Goal: Task Accomplishment & Management: Manage account settings

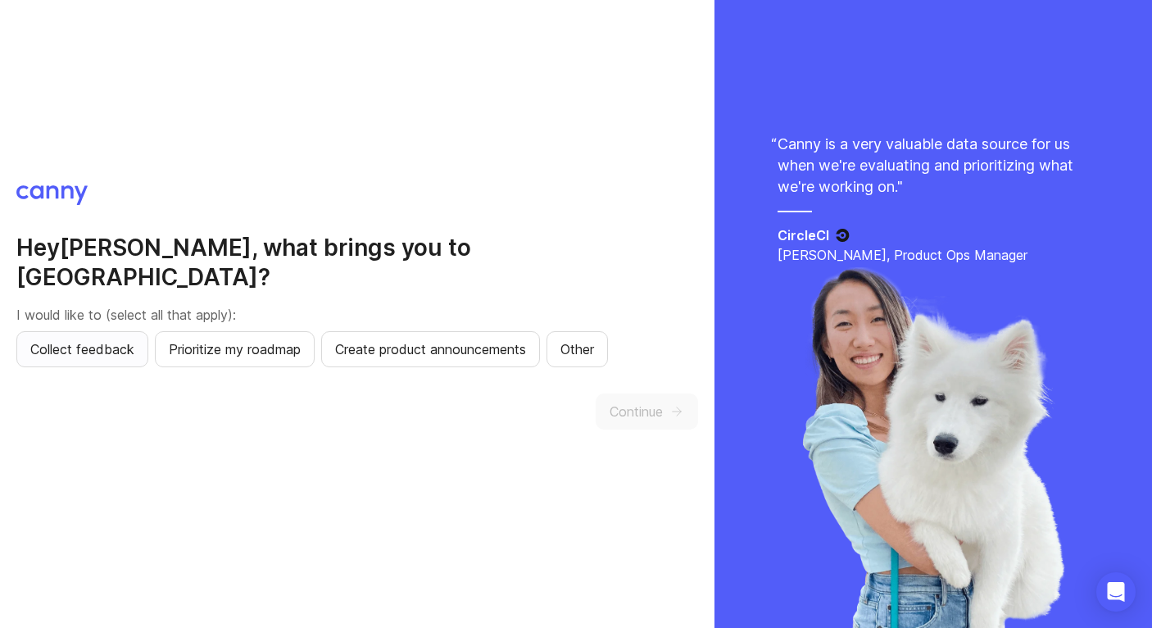
click at [121, 344] on button "Collect feedback" at bounding box center [82, 349] width 132 height 36
click at [233, 342] on span "Prioritize my roadmap" at bounding box center [235, 349] width 132 height 20
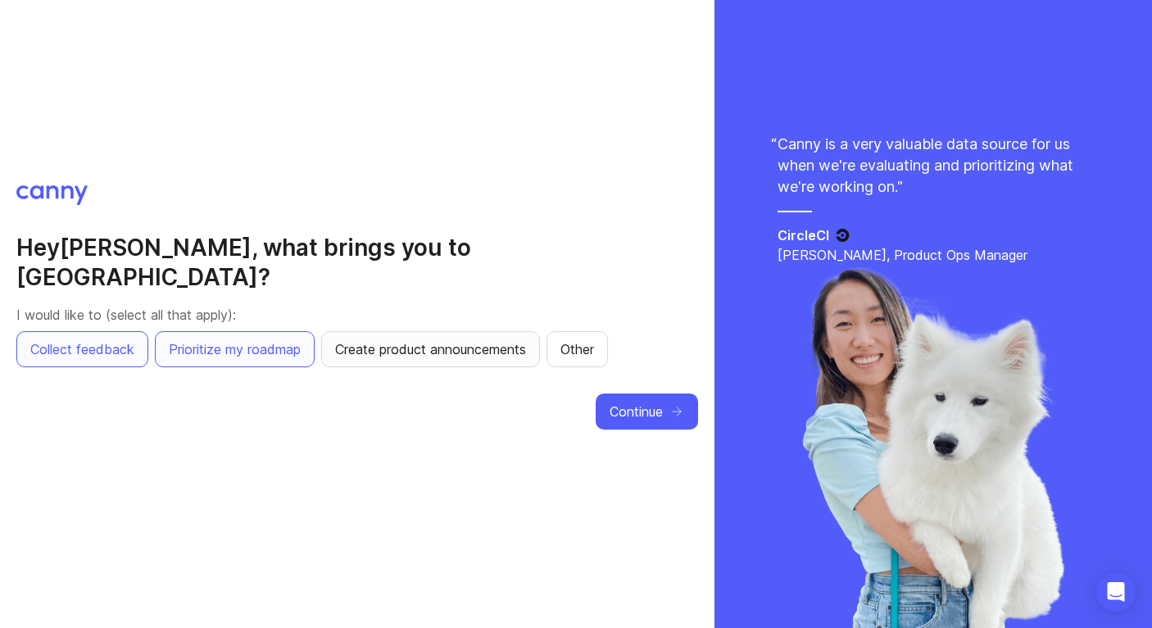
click at [470, 347] on button "Create product announcements" at bounding box center [430, 349] width 219 height 36
click at [623, 402] on span "Continue" at bounding box center [636, 412] width 53 height 20
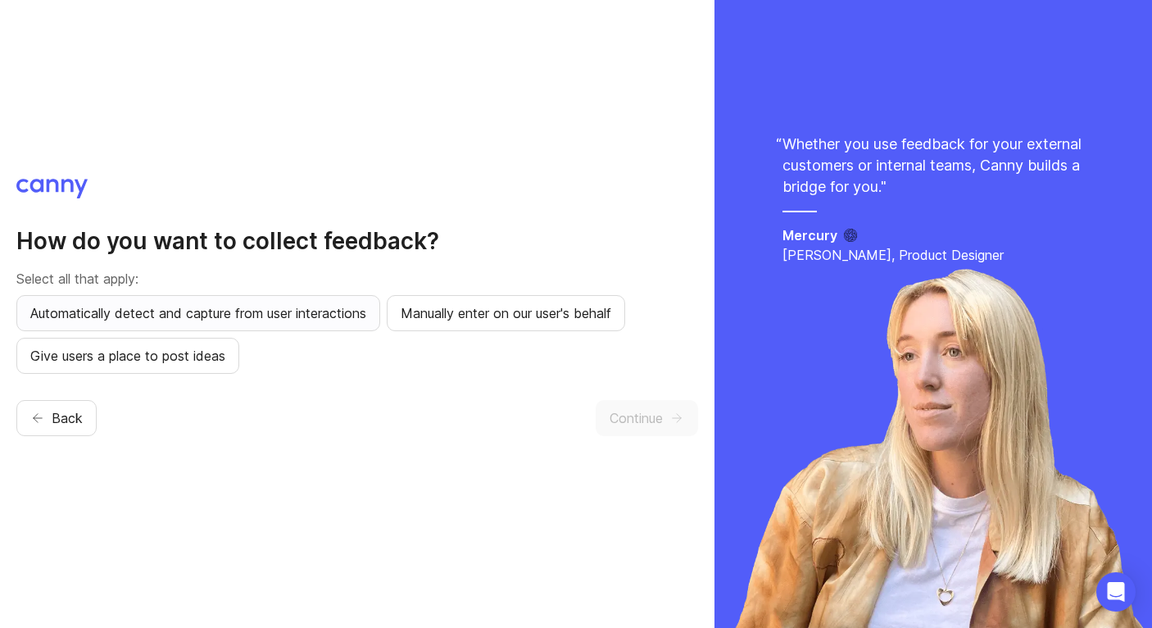
click at [184, 311] on span "Automatically detect and capture from user interactions" at bounding box center [198, 313] width 336 height 20
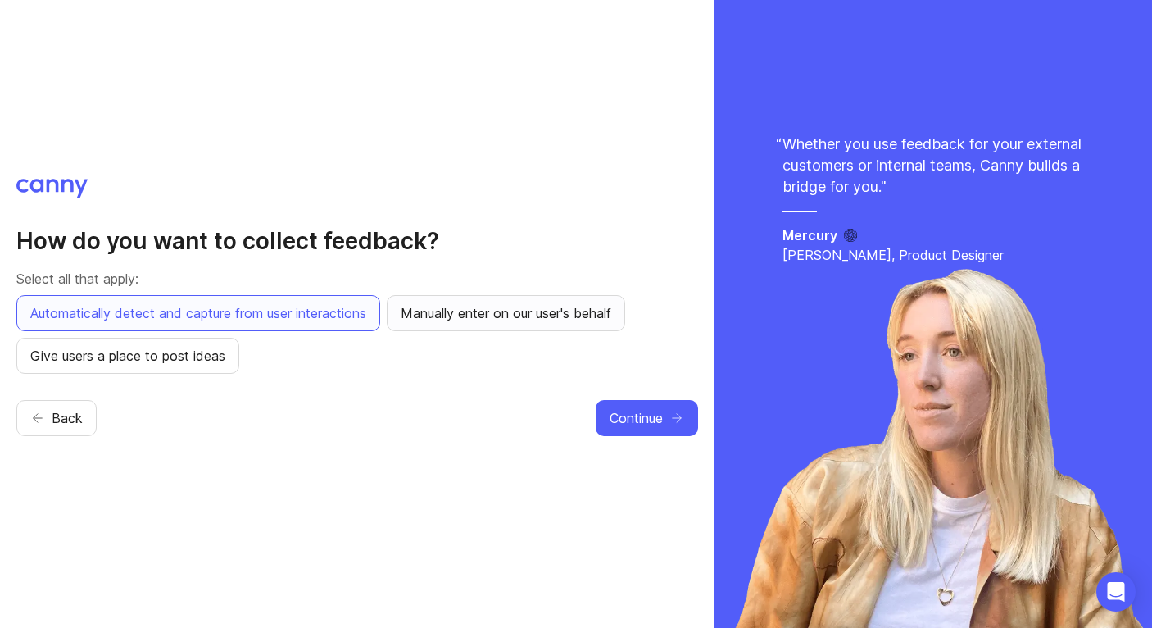
click at [560, 305] on span "Manually enter on our user's behalf" at bounding box center [506, 313] width 211 height 20
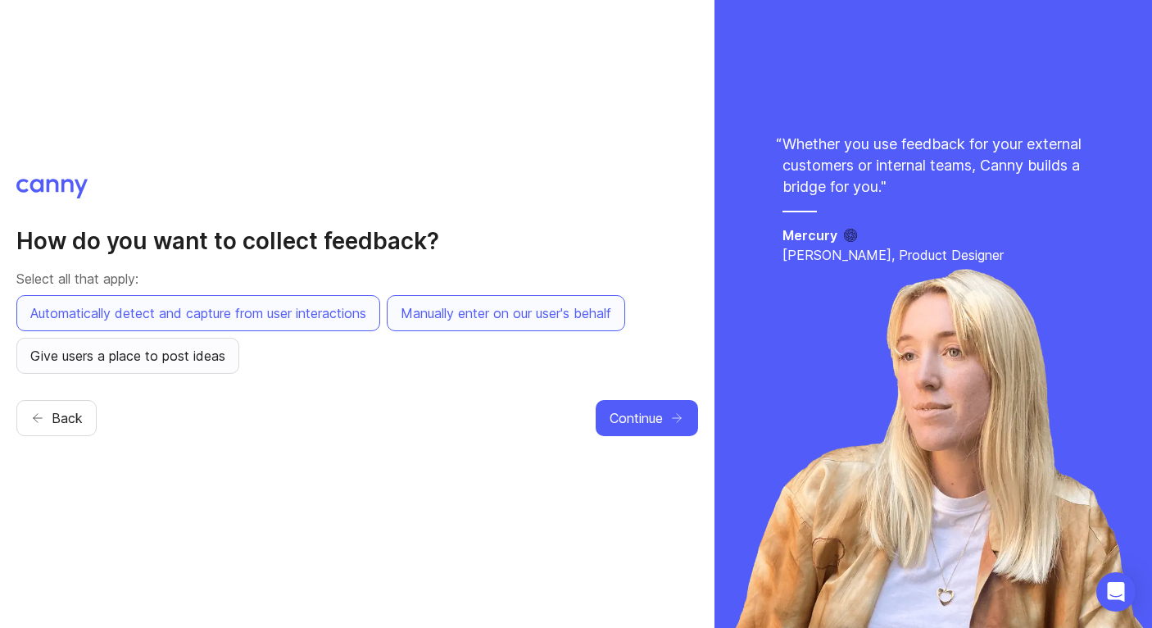
click at [161, 348] on span "Give users a place to post ideas" at bounding box center [127, 356] width 195 height 20
click at [669, 415] on button "Continue" at bounding box center [647, 418] width 102 height 36
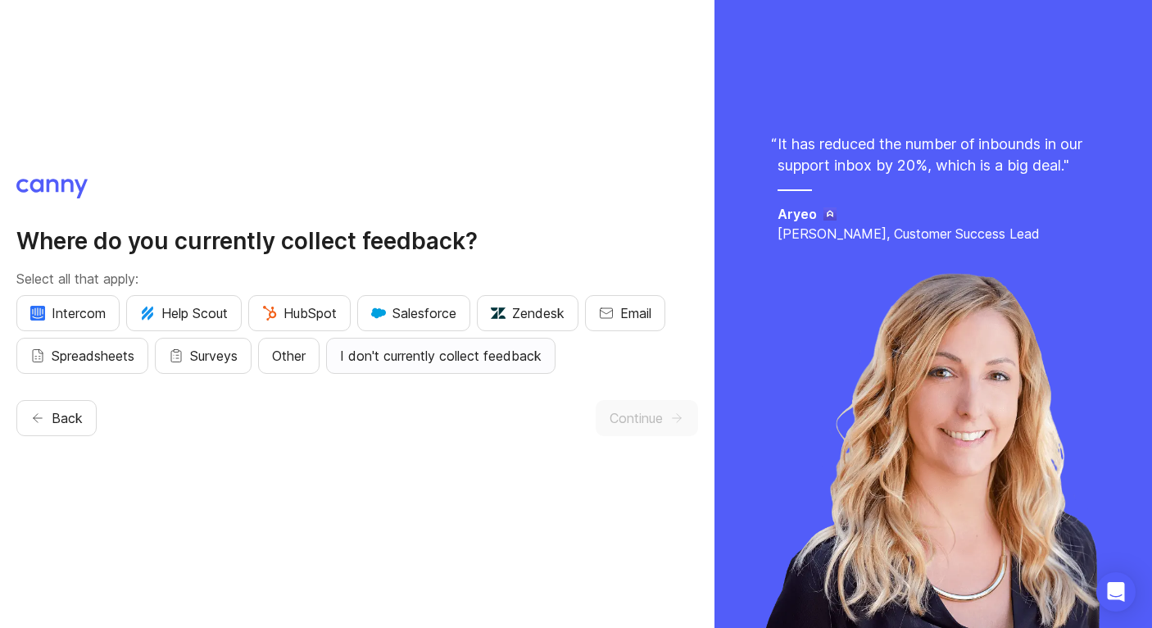
click at [390, 358] on span "I don't currently collect feedback" at bounding box center [441, 356] width 202 height 20
click at [650, 421] on span "Continue" at bounding box center [636, 418] width 53 height 20
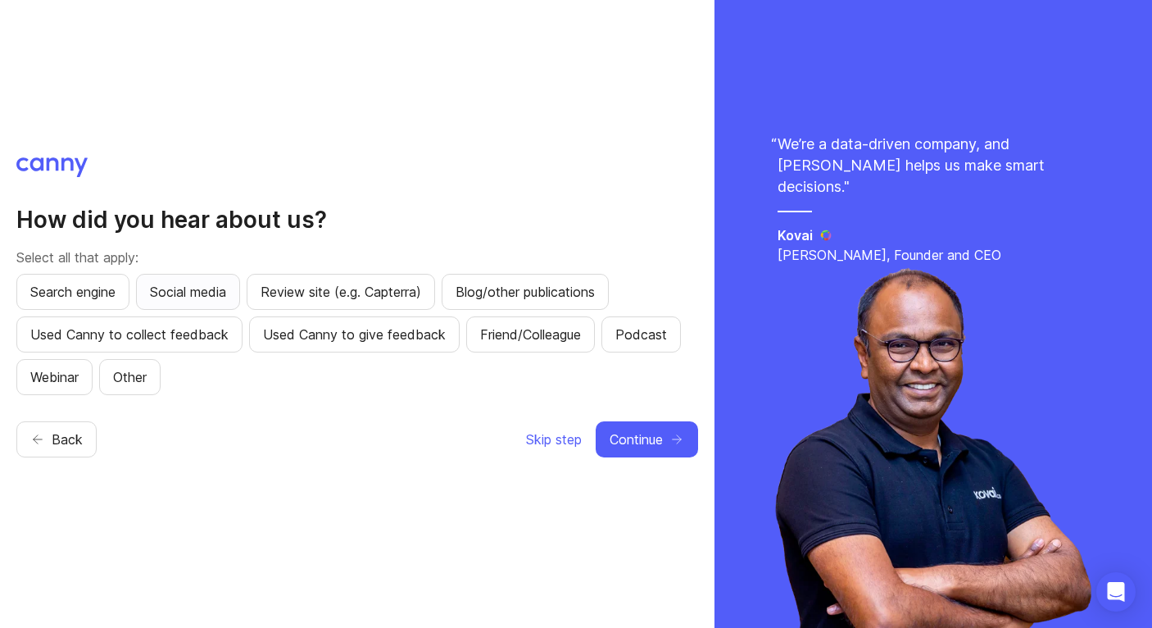
click at [170, 288] on span "Social media" at bounding box center [188, 292] width 76 height 20
click at [647, 433] on span "Continue" at bounding box center [636, 439] width 53 height 20
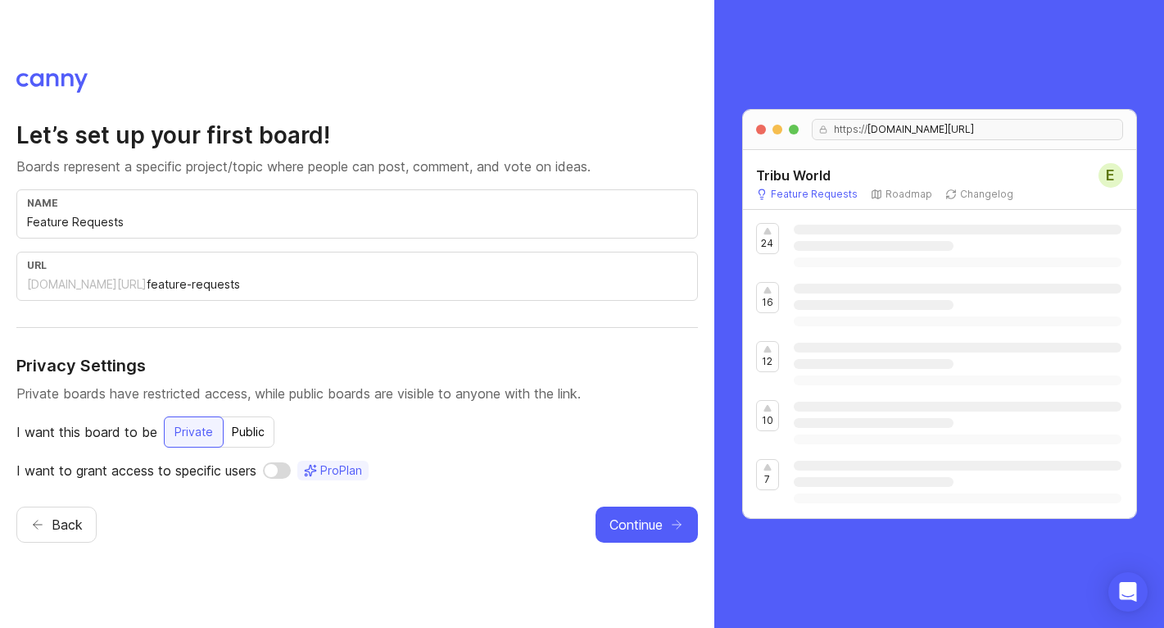
click at [243, 427] on div "Public" at bounding box center [248, 431] width 52 height 29
click at [639, 520] on span "Continue" at bounding box center [636, 525] width 53 height 20
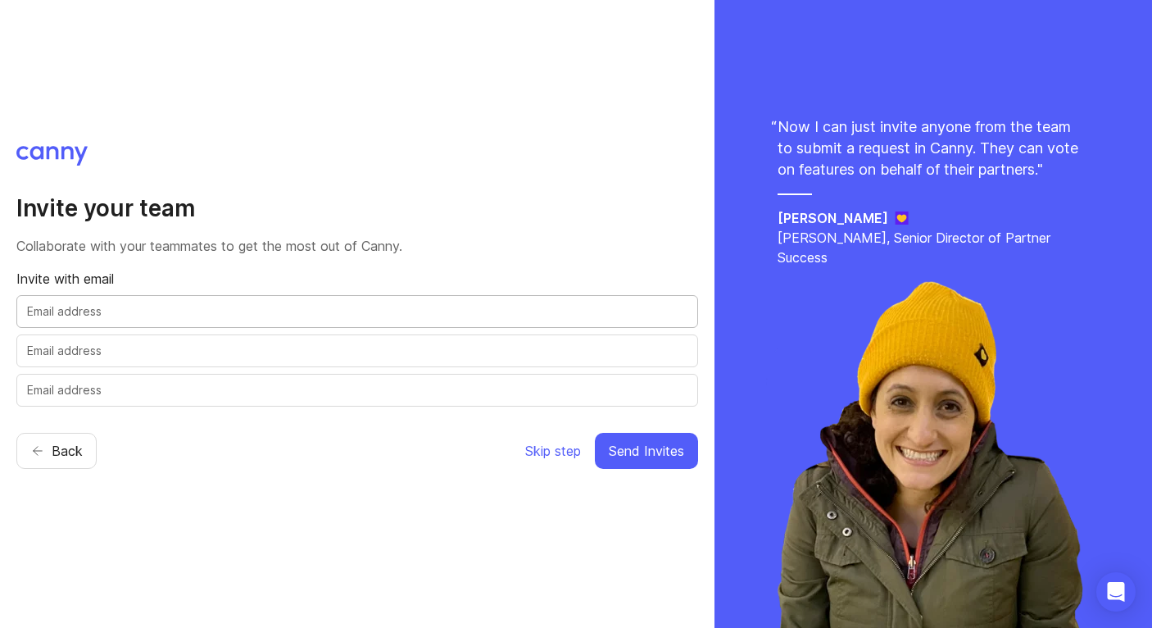
click at [92, 317] on input "text" at bounding box center [357, 311] width 660 height 18
type input "summer@tribuworld.net"
click at [114, 356] on input "text" at bounding box center [357, 351] width 660 height 18
click at [292, 520] on div "Invite your team Collaborate with your teammates to get the most out of Canny. …" at bounding box center [357, 314] width 715 height 628
click at [656, 449] on span "Send Invites" at bounding box center [646, 451] width 75 height 20
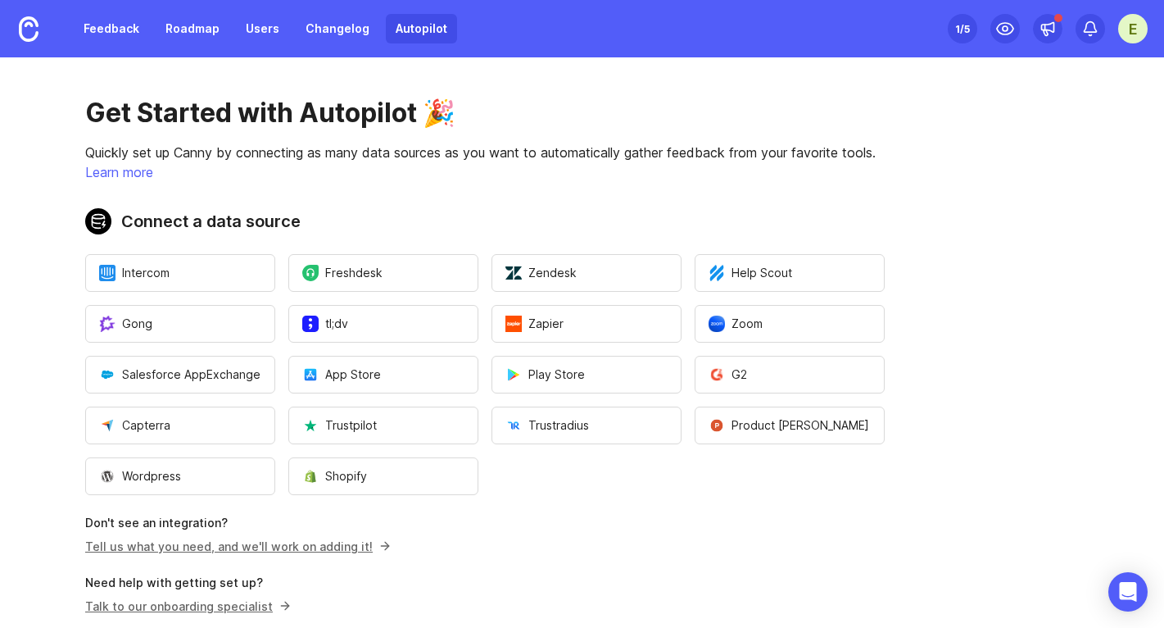
scroll to position [82, 0]
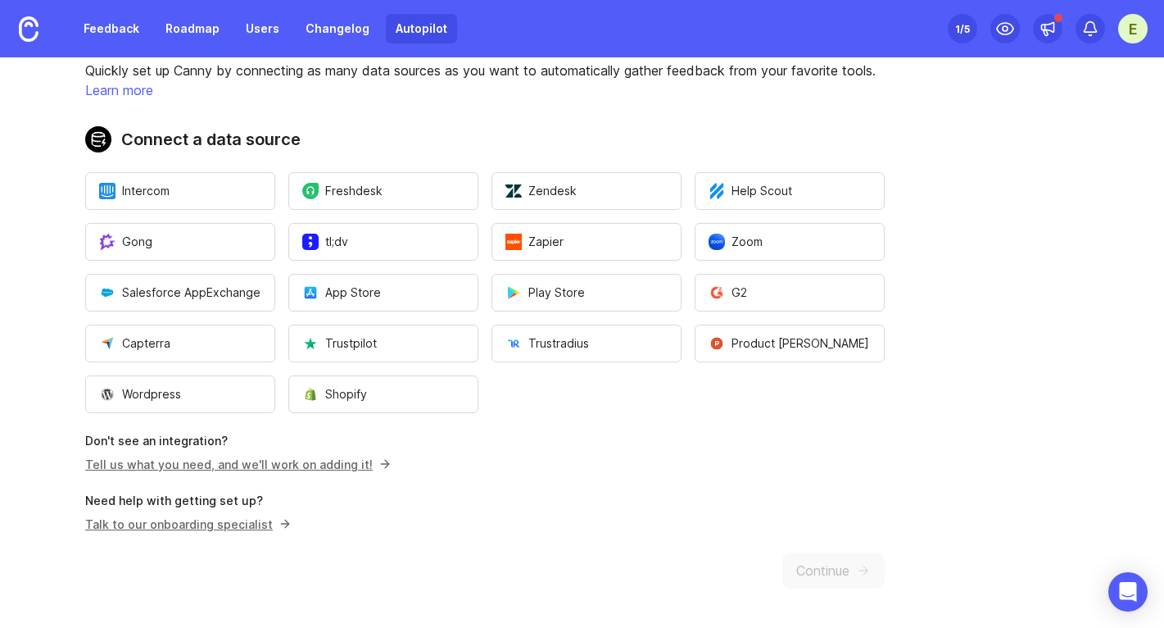
click at [190, 470] on link "Tell us what you need, and we'll work on adding it!" at bounding box center [235, 464] width 301 height 14
click at [848, 553] on div "Get Started with Autopilot 🎉 Quickly set up Canny by connecting as many data so…" at bounding box center [485, 301] width 970 height 652
click at [848, 591] on div "Get Started with Autopilot 🎉 Quickly set up Canny by connecting as many data so…" at bounding box center [485, 301] width 970 height 652
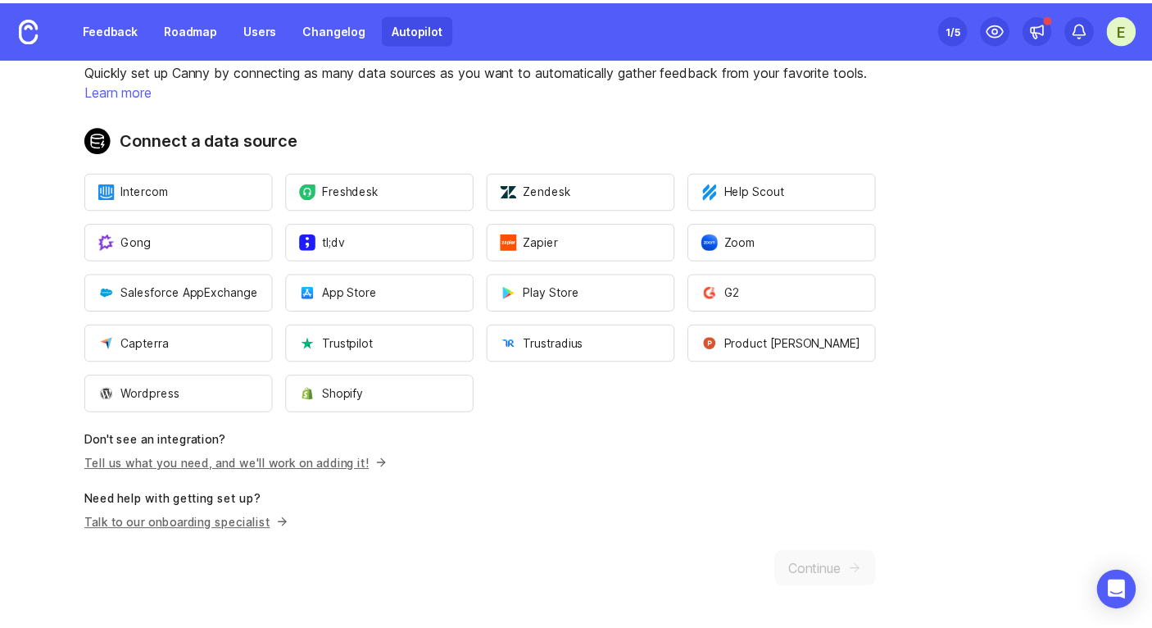
scroll to position [0, 0]
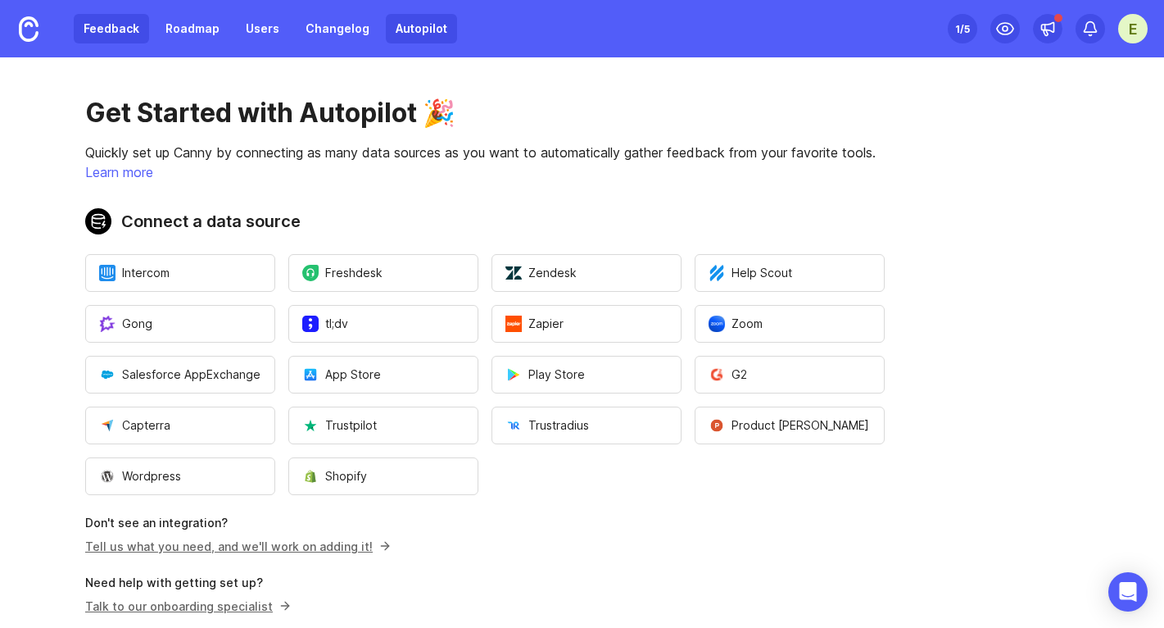
click at [84, 19] on link "Feedback" at bounding box center [111, 28] width 75 height 29
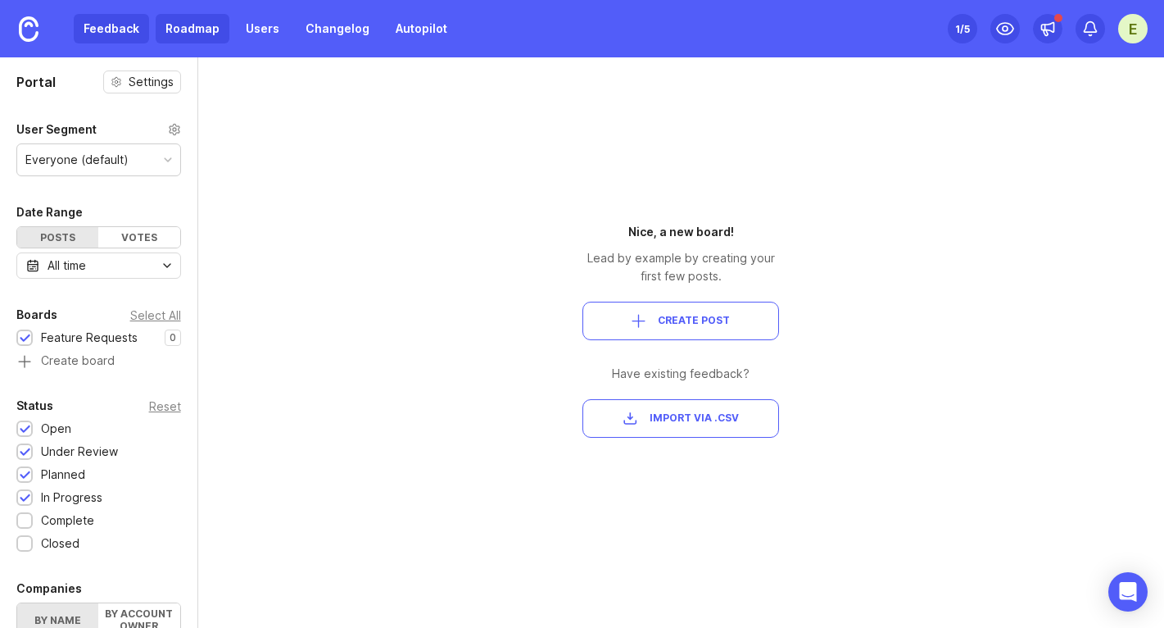
click at [177, 34] on link "Roadmap" at bounding box center [193, 28] width 74 height 29
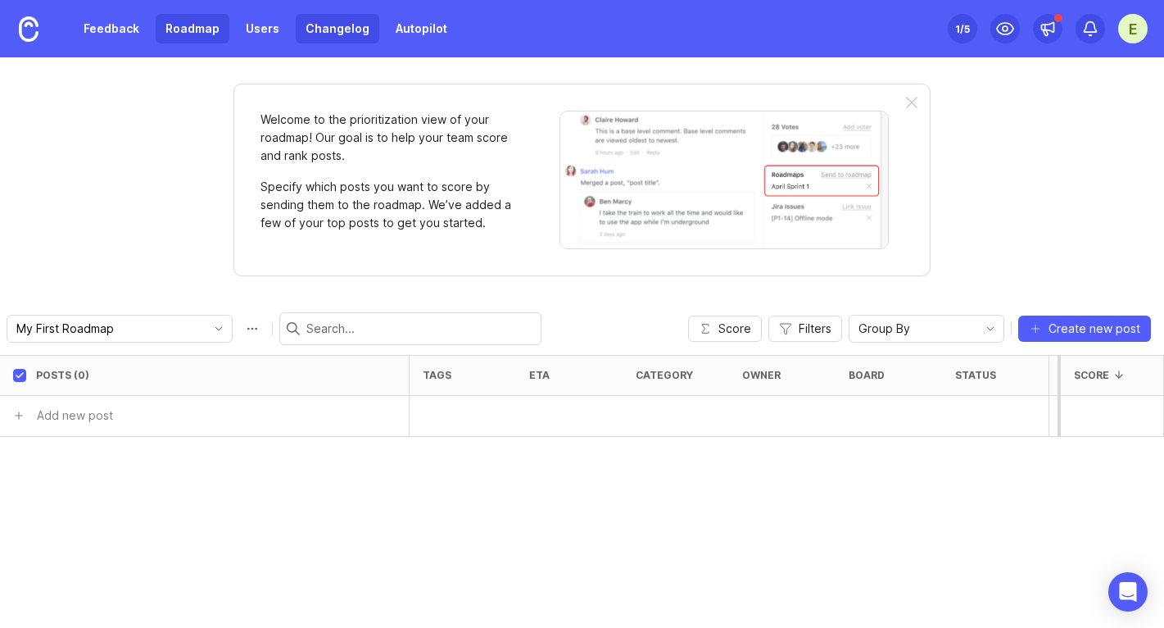
click at [321, 29] on link "Changelog" at bounding box center [338, 28] width 84 height 29
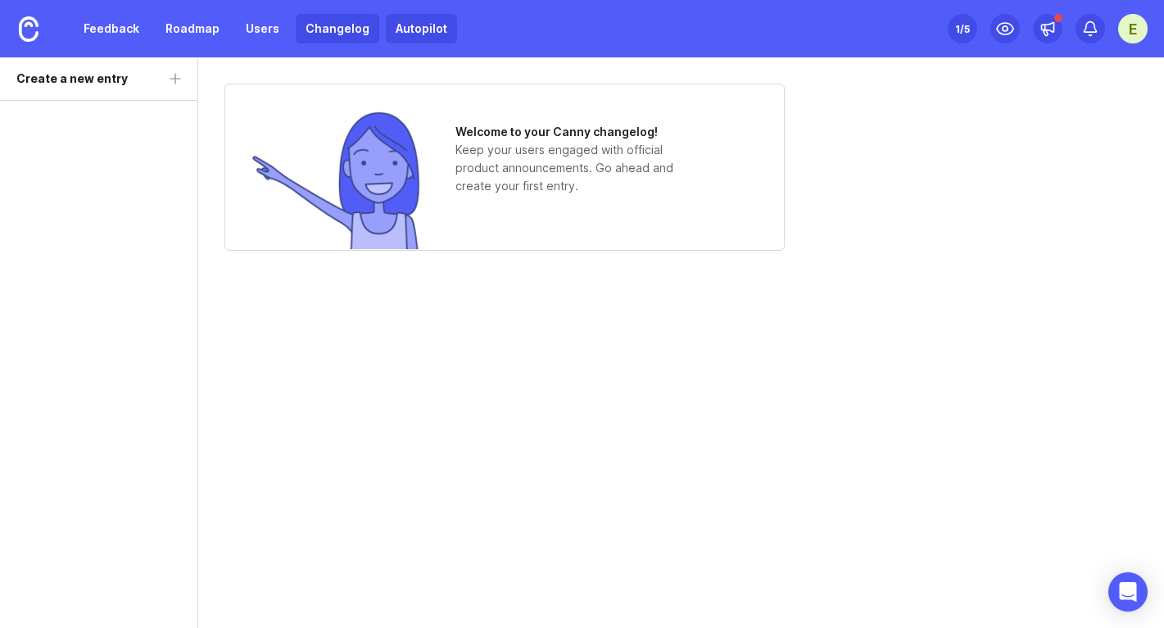
click at [406, 31] on link "Autopilot" at bounding box center [421, 28] width 71 height 29
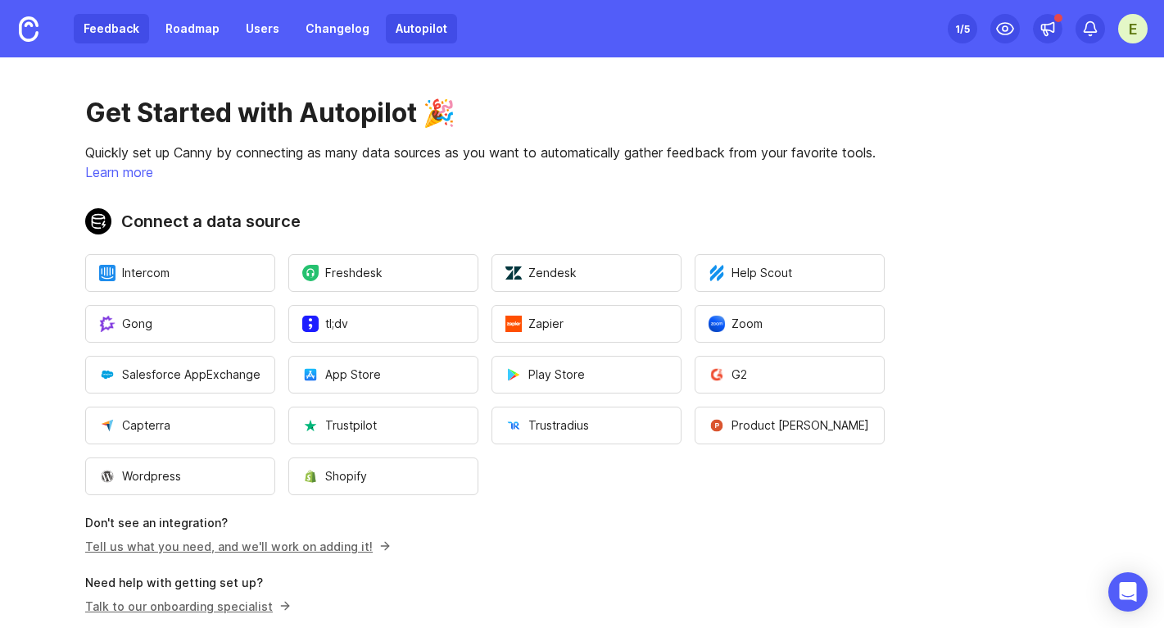
click at [107, 17] on link "Feedback" at bounding box center [111, 28] width 75 height 29
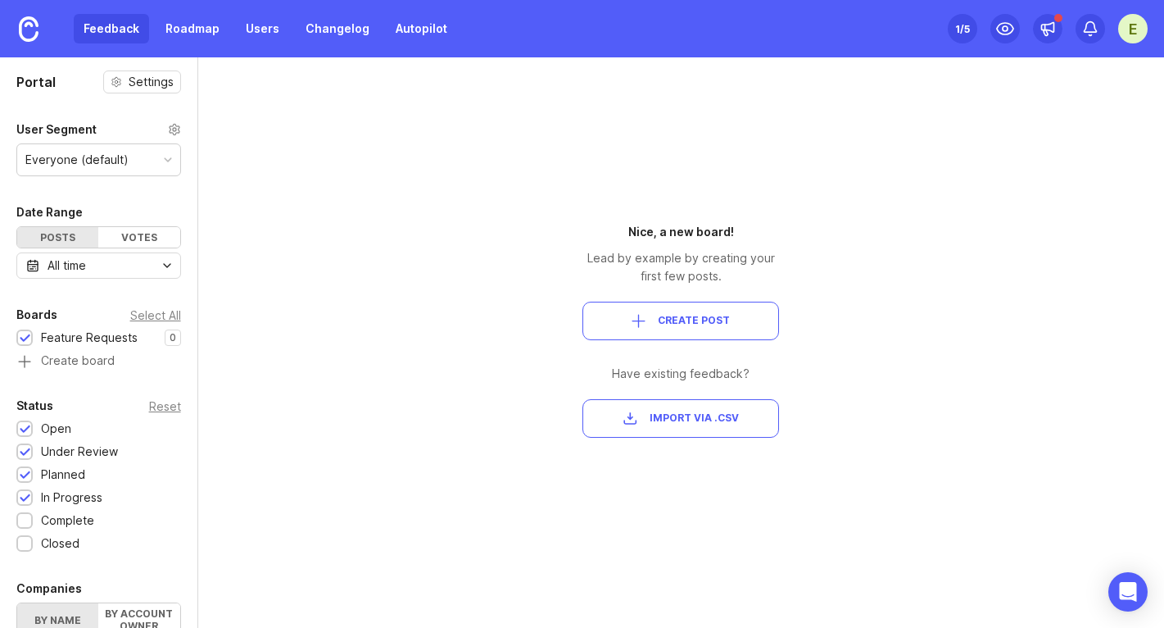
click at [613, 312] on button "Create Post" at bounding box center [681, 321] width 197 height 39
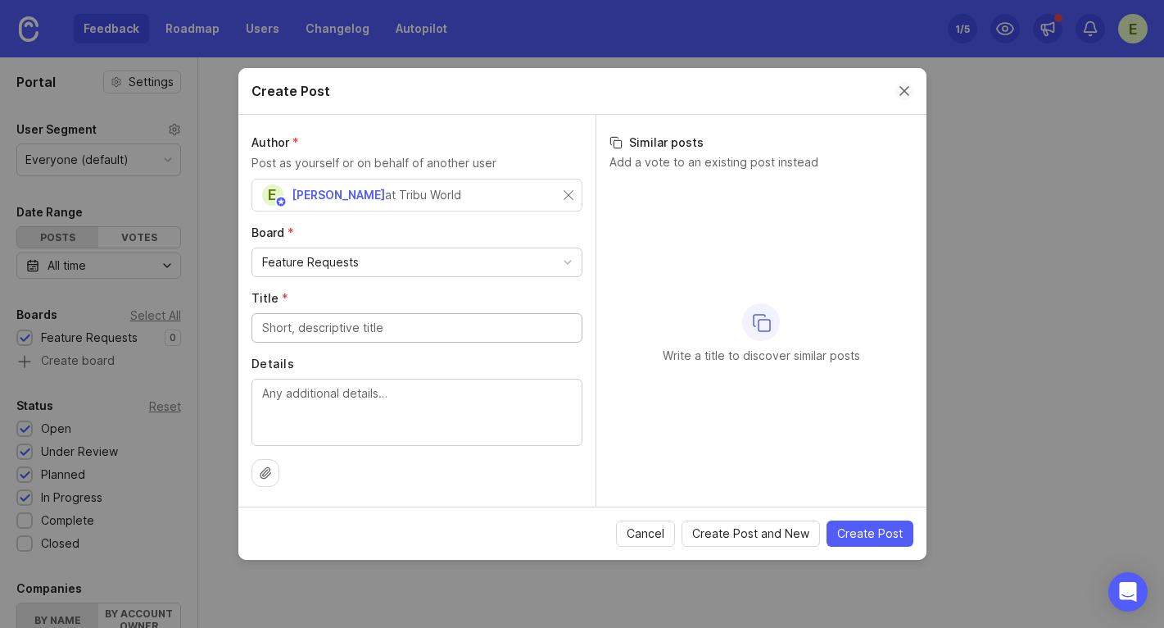
click at [905, 96] on button "Close create post modal" at bounding box center [905, 91] width 18 height 18
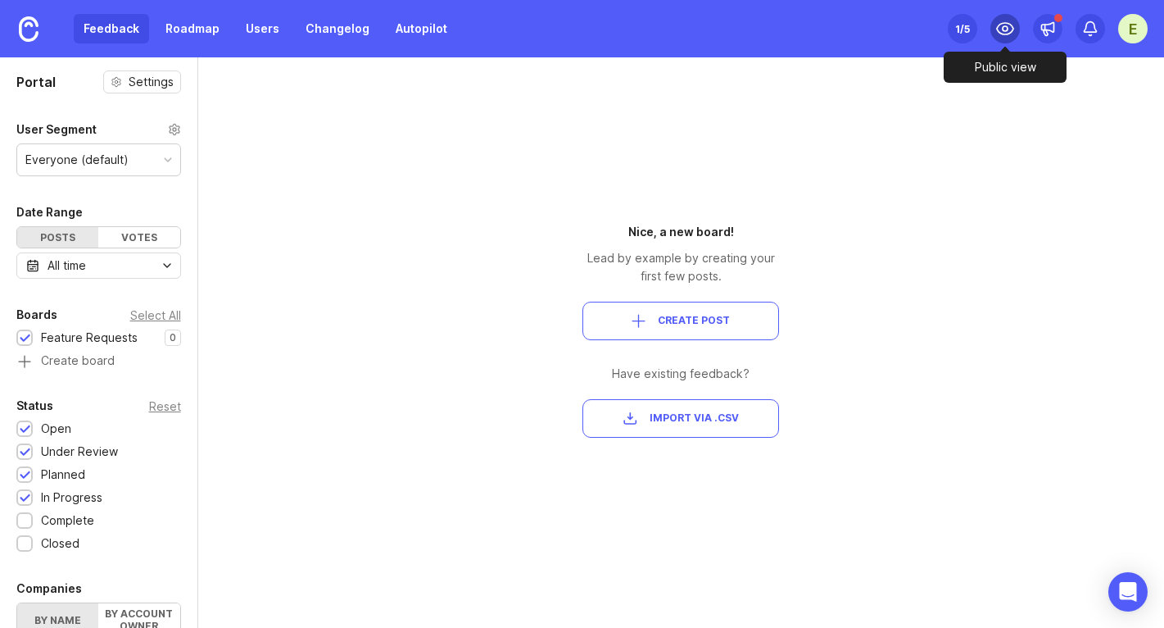
click at [1012, 40] on div at bounding box center [1005, 28] width 29 height 29
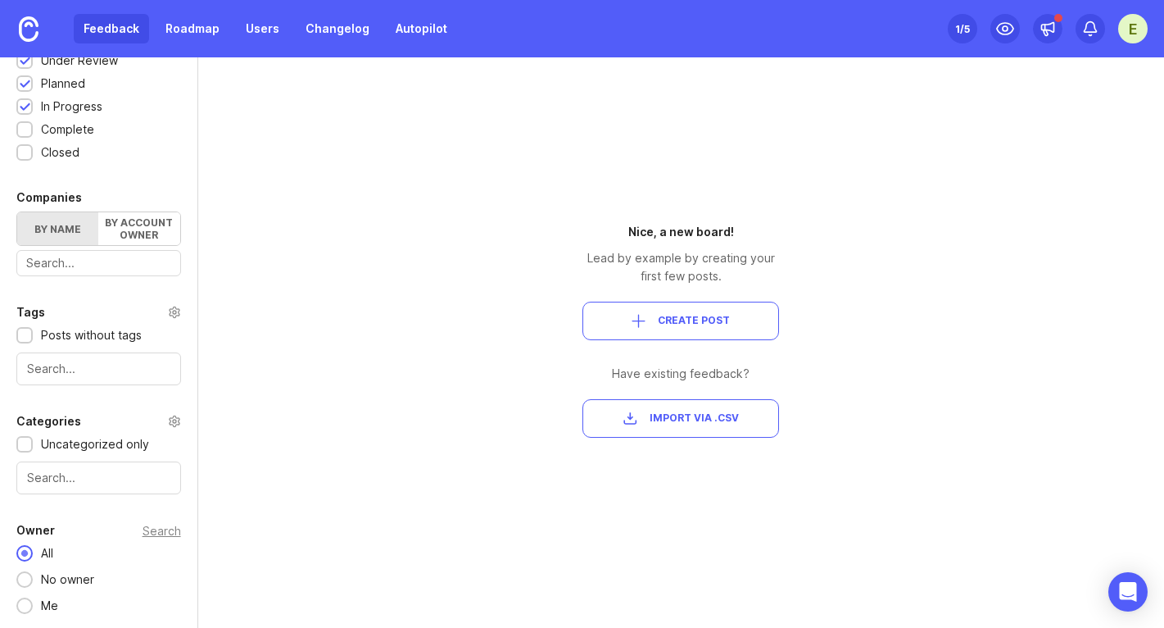
scroll to position [102, 0]
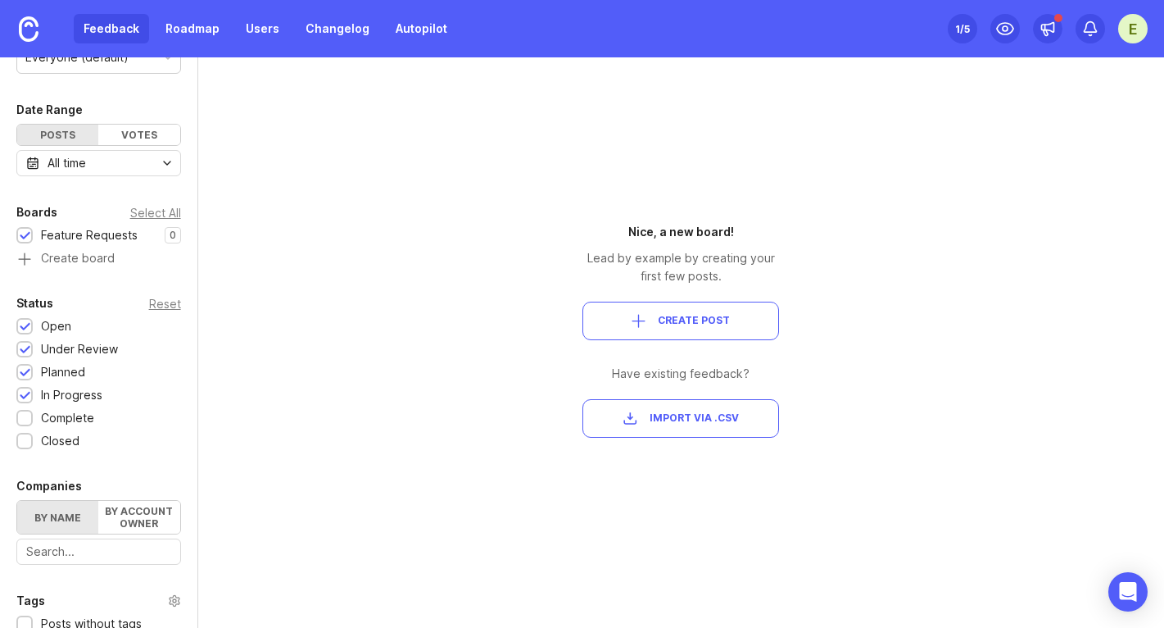
click at [969, 29] on div "1 /5" at bounding box center [962, 28] width 15 height 23
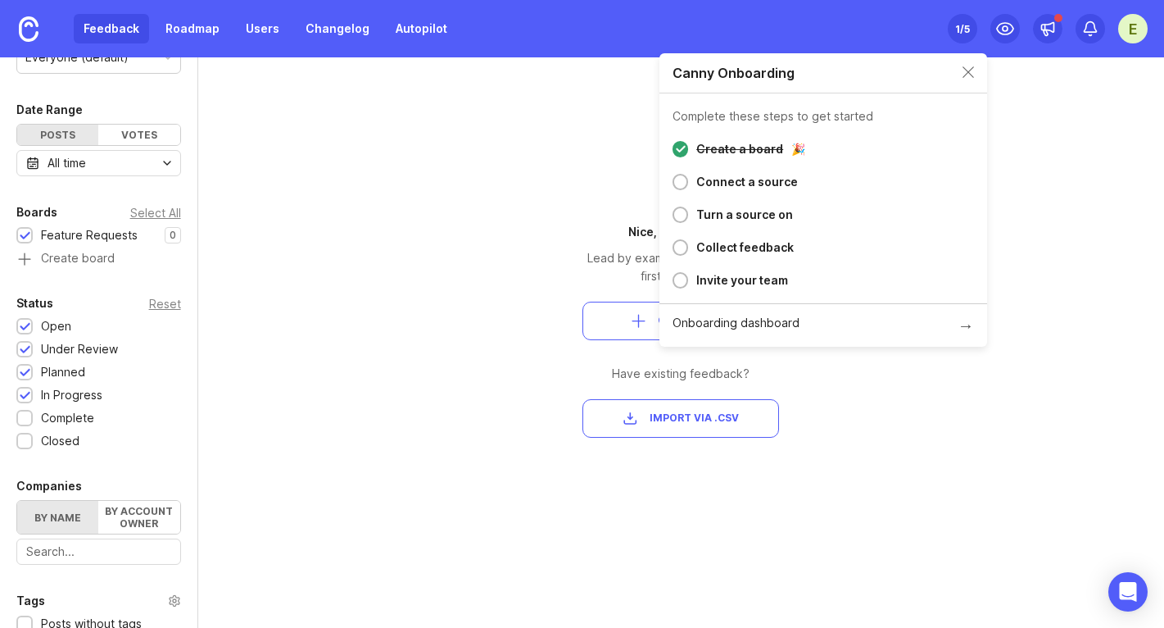
click at [680, 181] on div at bounding box center [681, 182] width 16 height 16
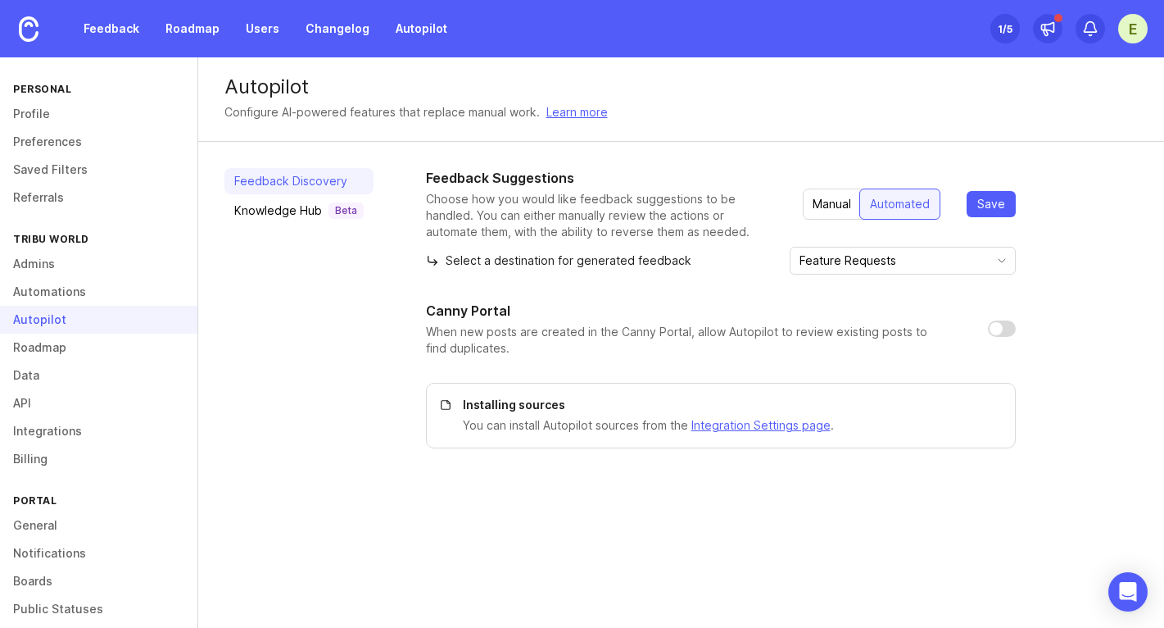
click at [820, 200] on div "Manual" at bounding box center [832, 203] width 58 height 29
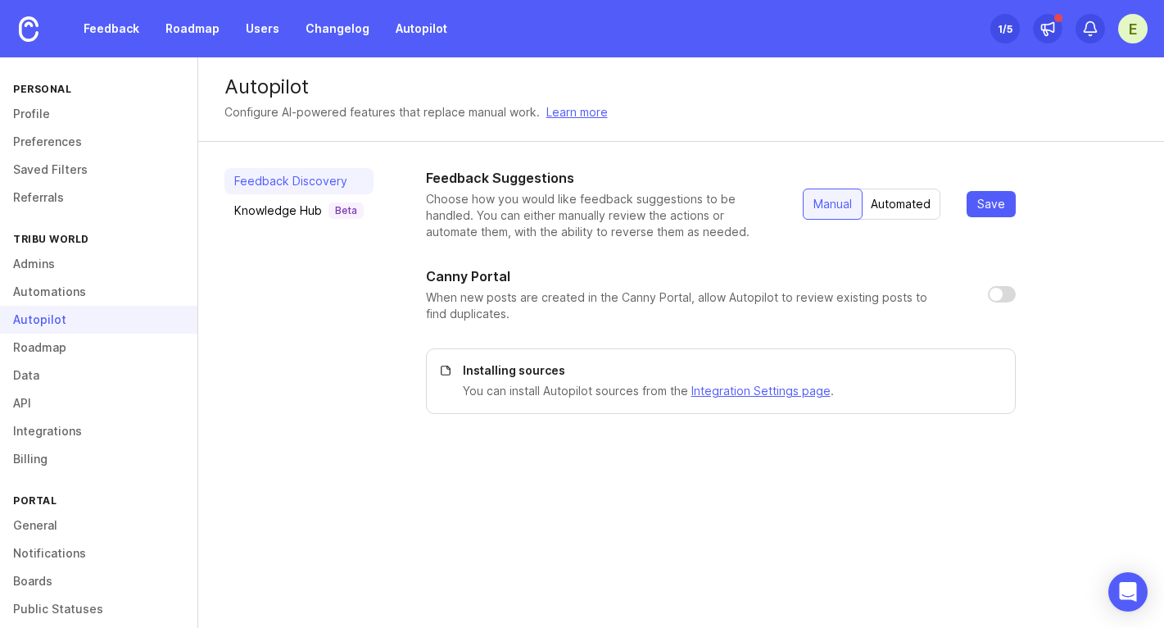
click at [920, 203] on div "Automated" at bounding box center [900, 203] width 79 height 29
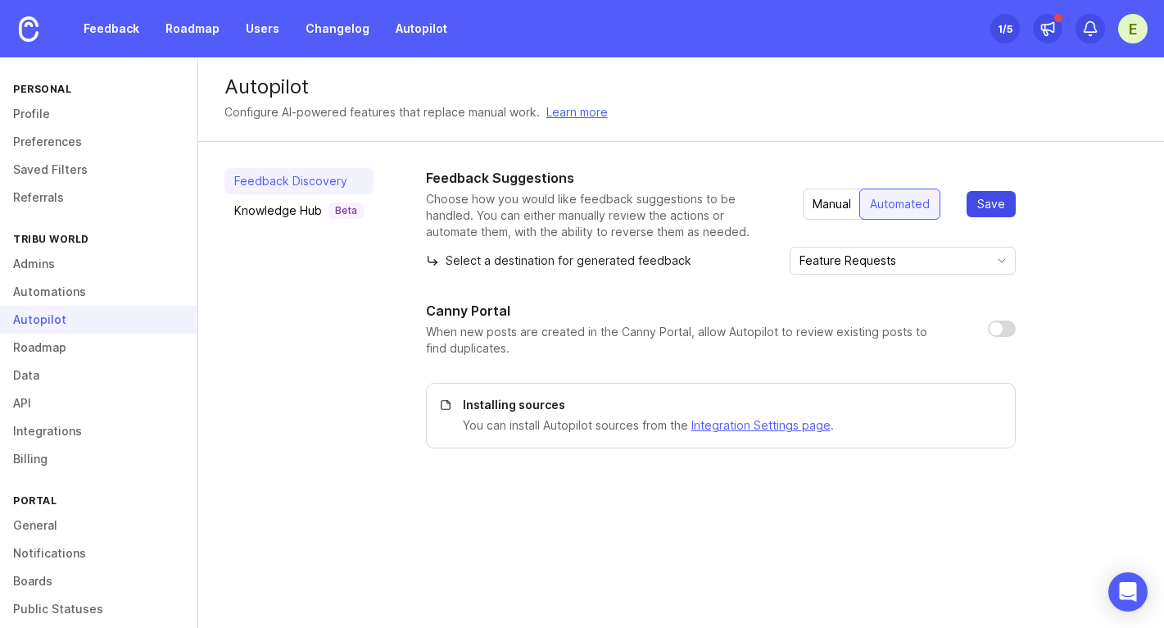
click at [996, 202] on span "Save" at bounding box center [992, 204] width 28 height 16
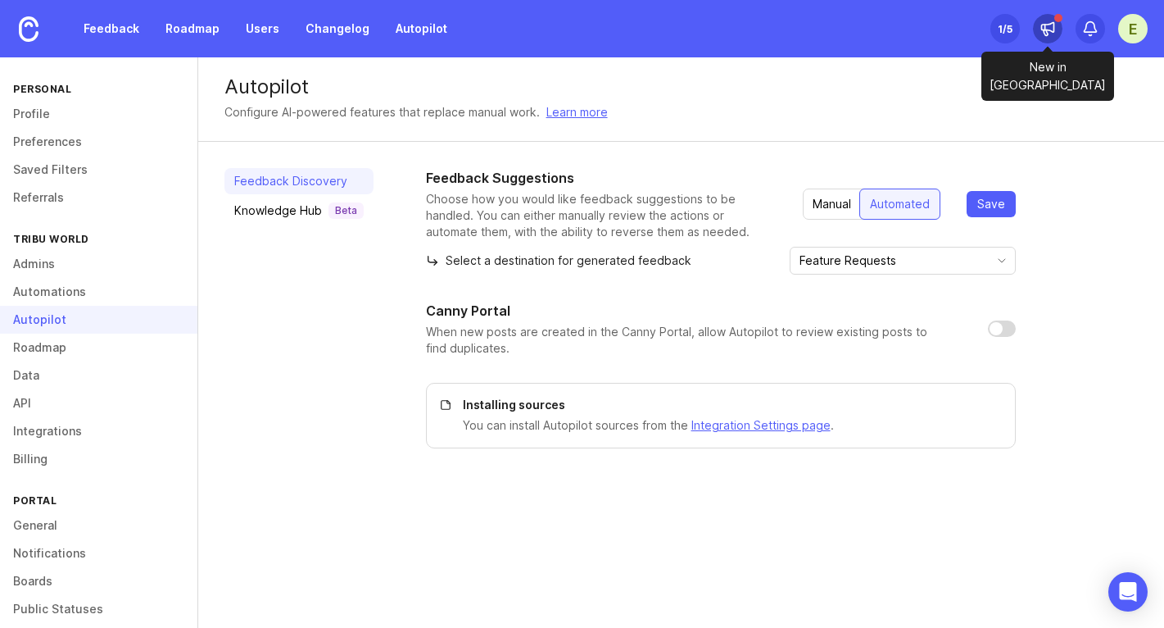
click at [1043, 23] on icon at bounding box center [1048, 28] width 16 height 16
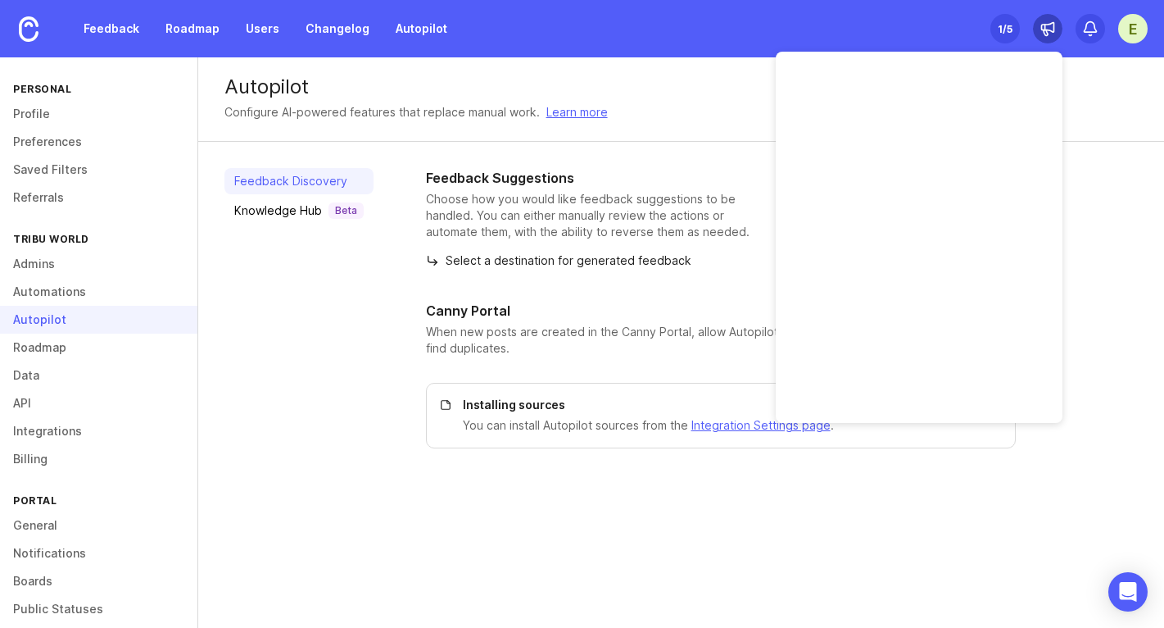
click at [1042, 24] on icon at bounding box center [1048, 28] width 16 height 16
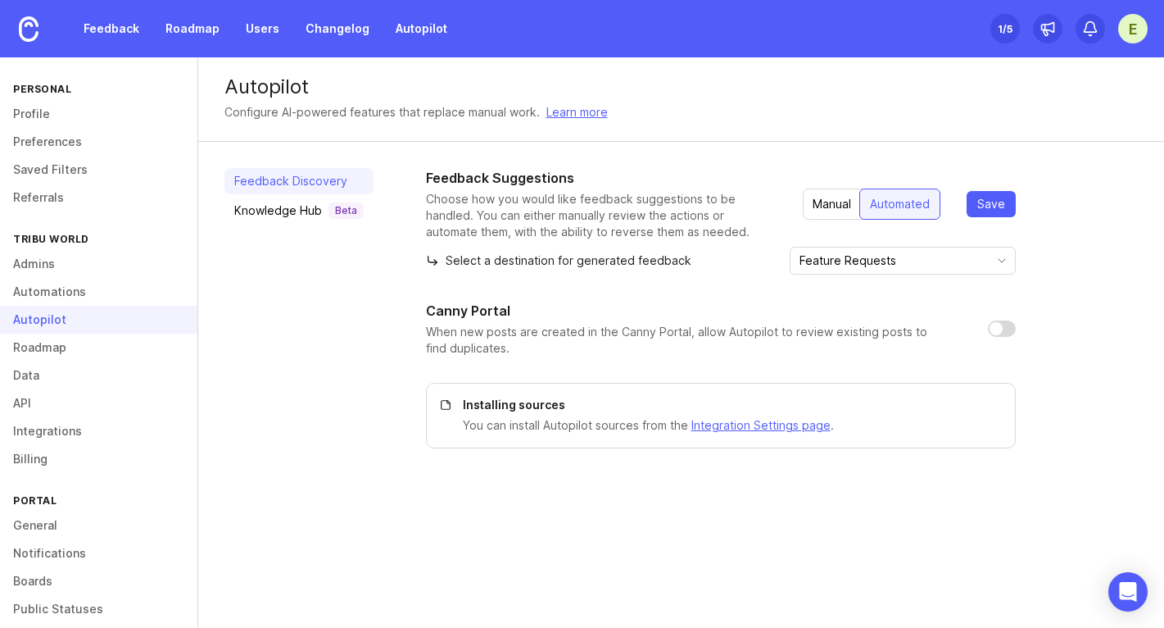
click at [1122, 31] on div "E" at bounding box center [1132, 28] width 29 height 29
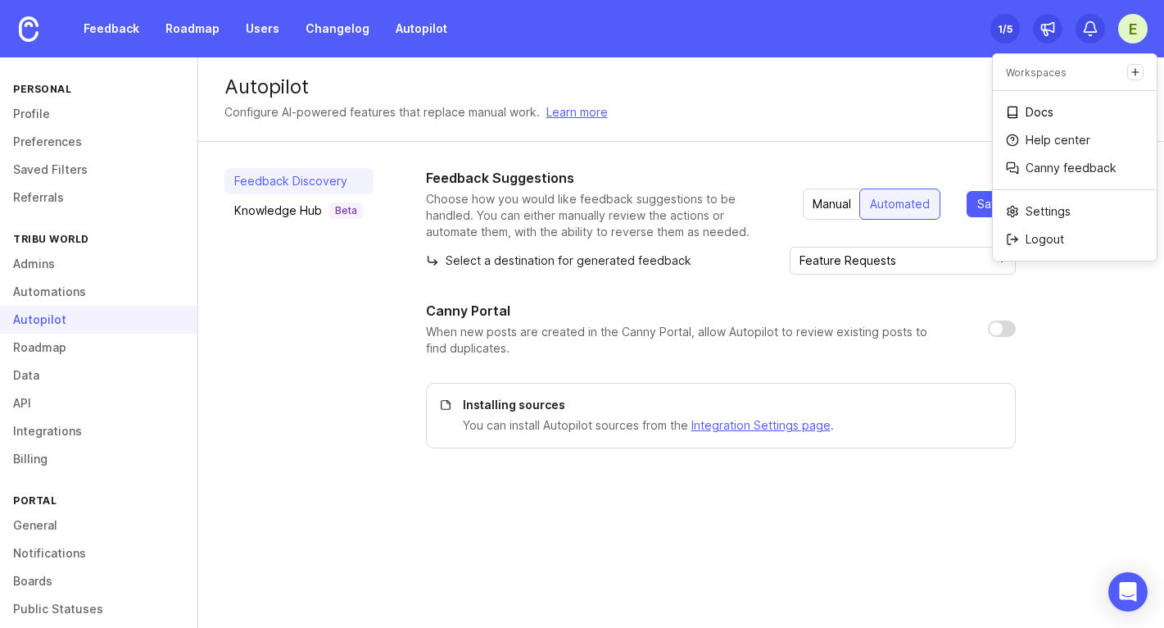
click at [1048, 116] on p "Docs" at bounding box center [1040, 112] width 28 height 16
click at [118, 25] on link "Feedback" at bounding box center [111, 28] width 75 height 29
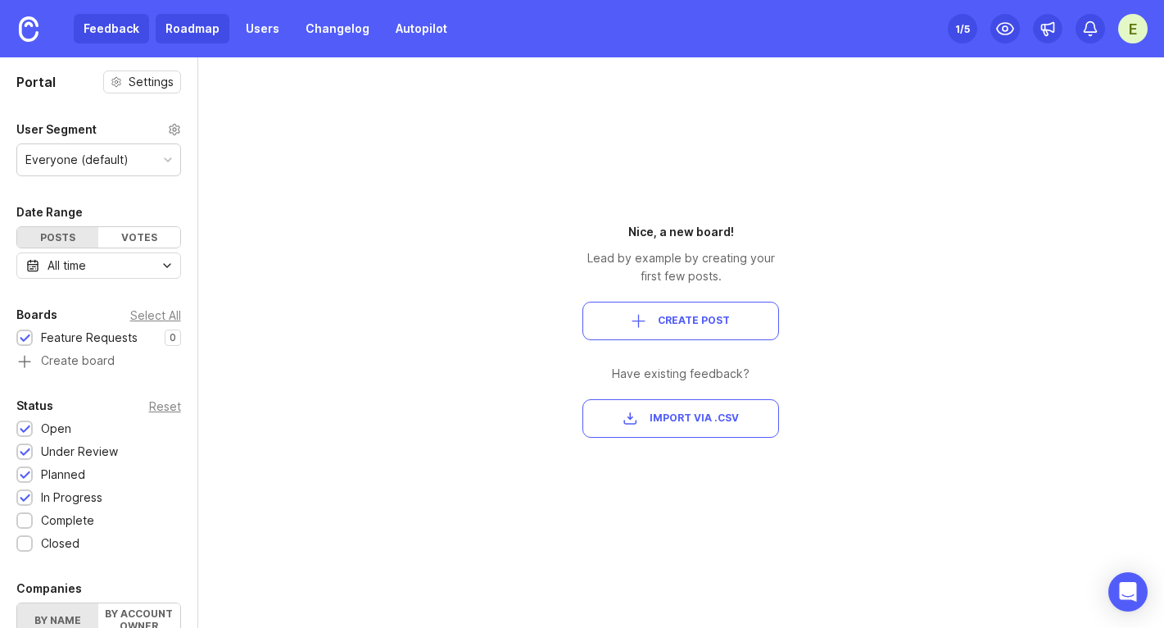
click at [184, 32] on link "Roadmap" at bounding box center [193, 28] width 74 height 29
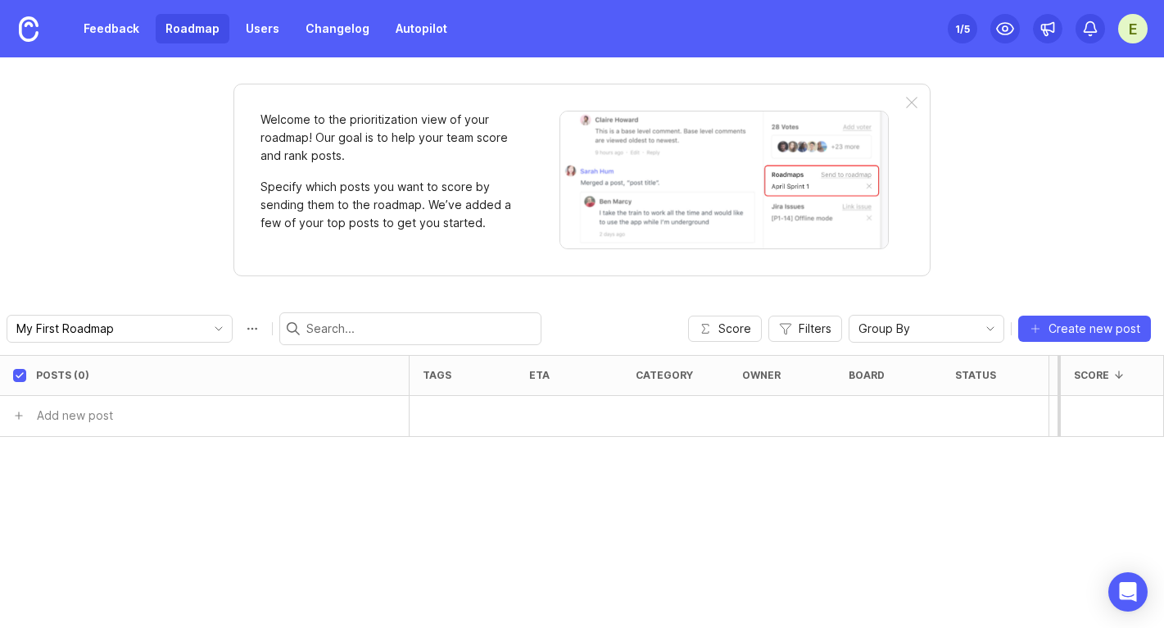
click at [1146, 32] on div "E" at bounding box center [1132, 28] width 29 height 29
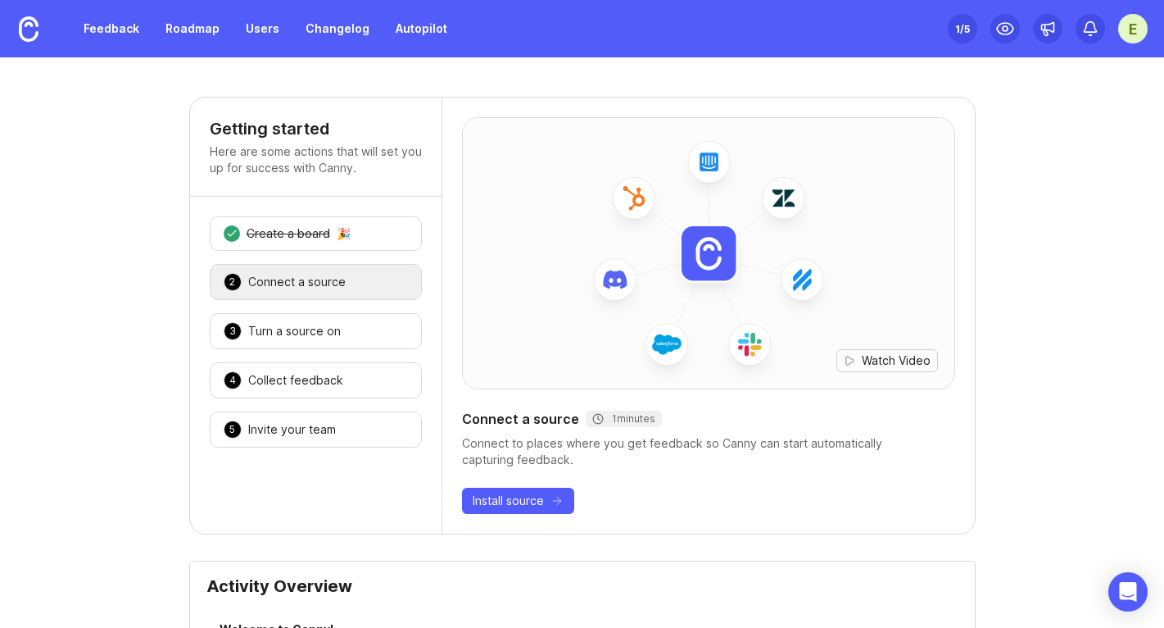
click at [882, 350] on button "Watch Video" at bounding box center [888, 360] width 102 height 23
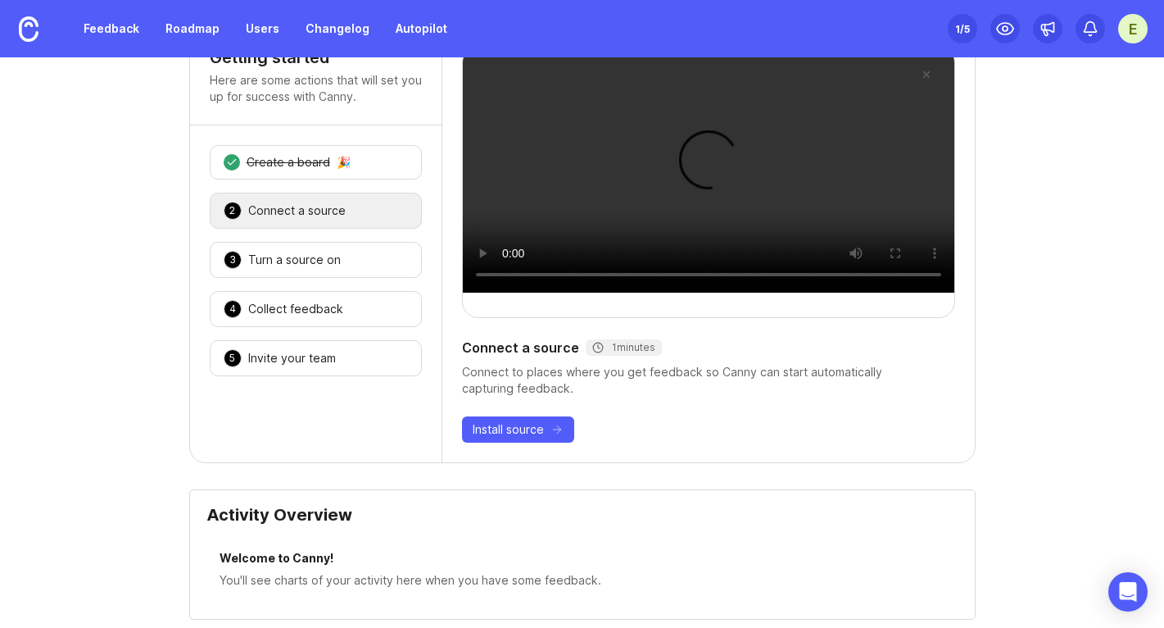
scroll to position [69, 0]
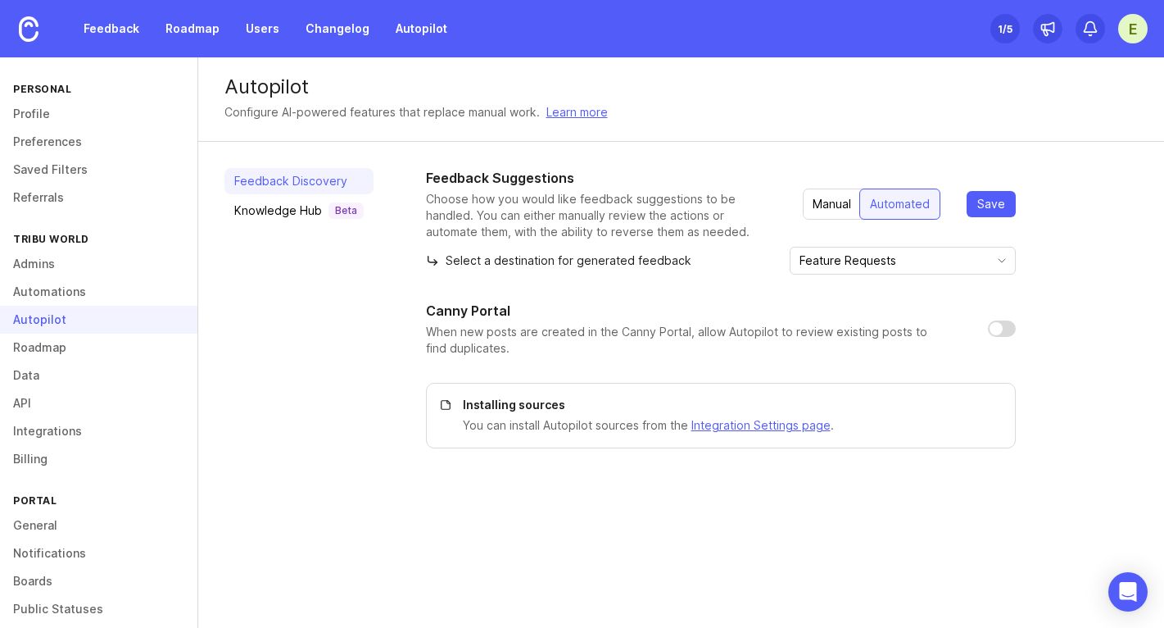
click at [830, 206] on div "Manual" at bounding box center [832, 203] width 58 height 29
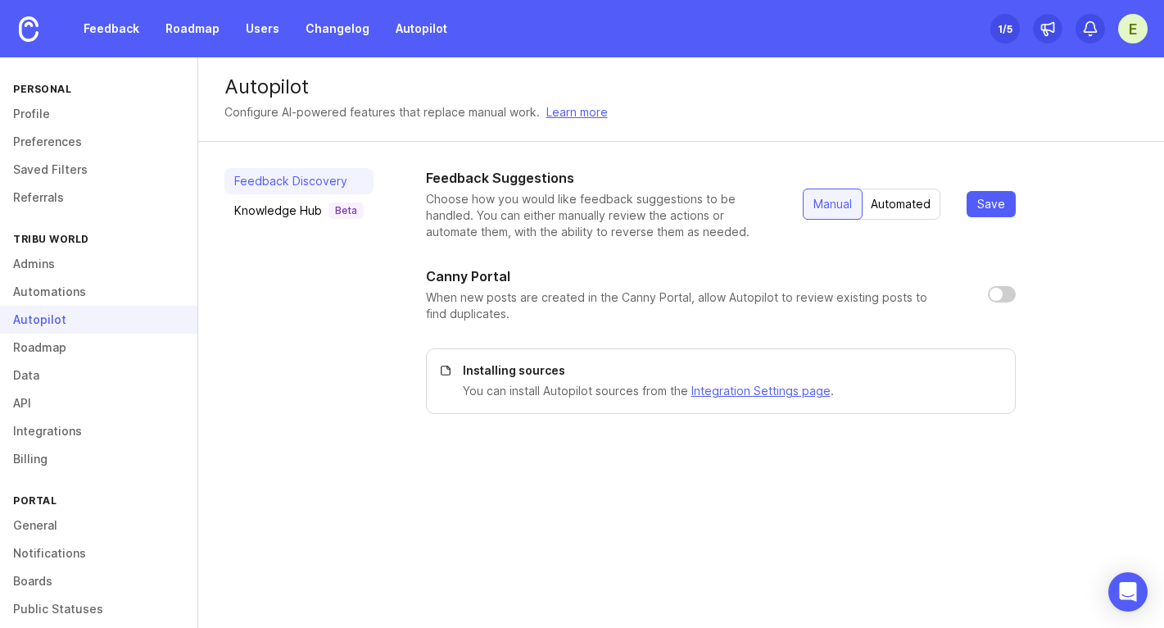
click at [998, 292] on input "checkbox" at bounding box center [1002, 294] width 28 height 16
click at [1005, 302] on input "checkbox" at bounding box center [1002, 294] width 28 height 16
checkbox input "true"
click at [994, 199] on span "Save" at bounding box center [992, 204] width 28 height 16
click at [1013, 25] on div "Set up Canny 1 /5" at bounding box center [1005, 28] width 29 height 23
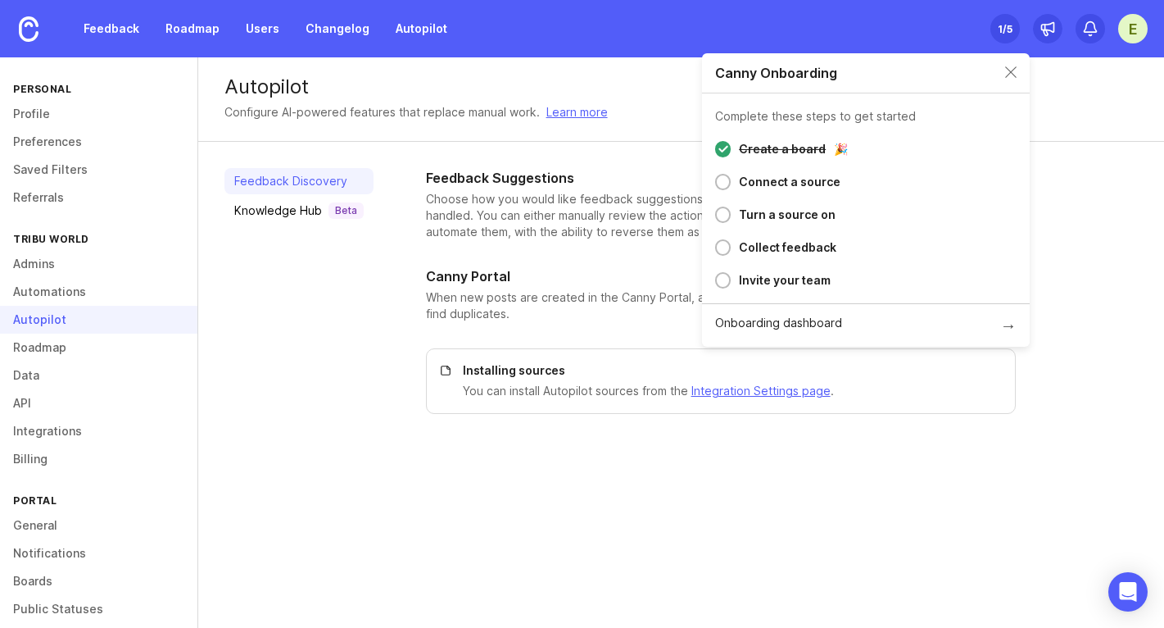
click at [805, 243] on div "Collect feedback" at bounding box center [788, 248] width 98 height 20
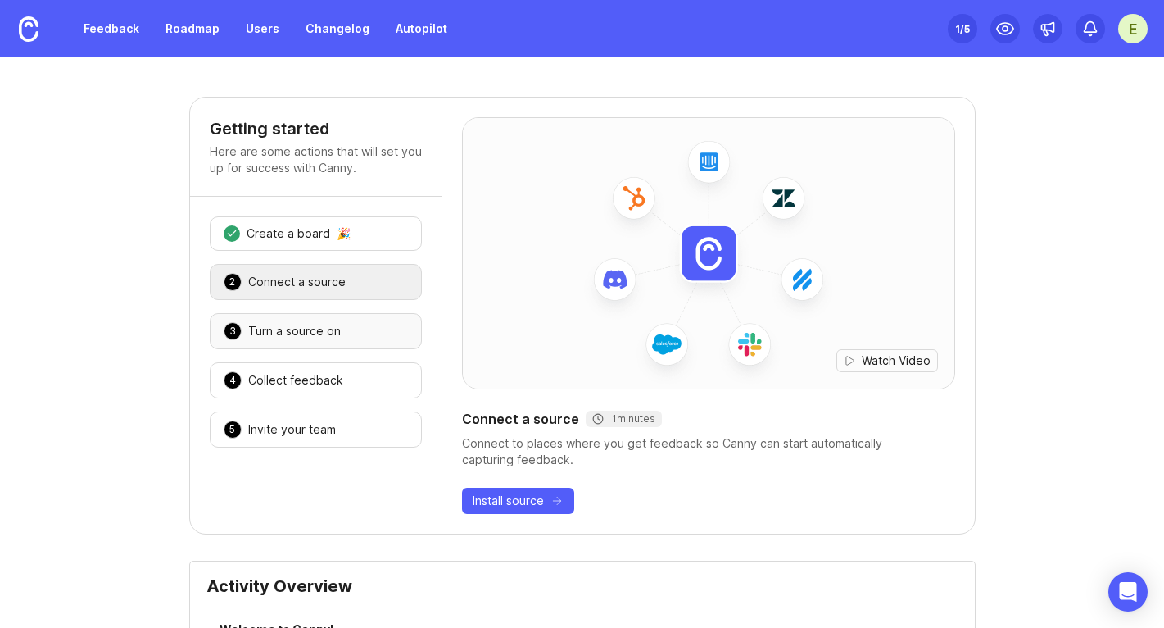
click at [282, 343] on div "3 Turn a source on 🎉" at bounding box center [316, 331] width 212 height 36
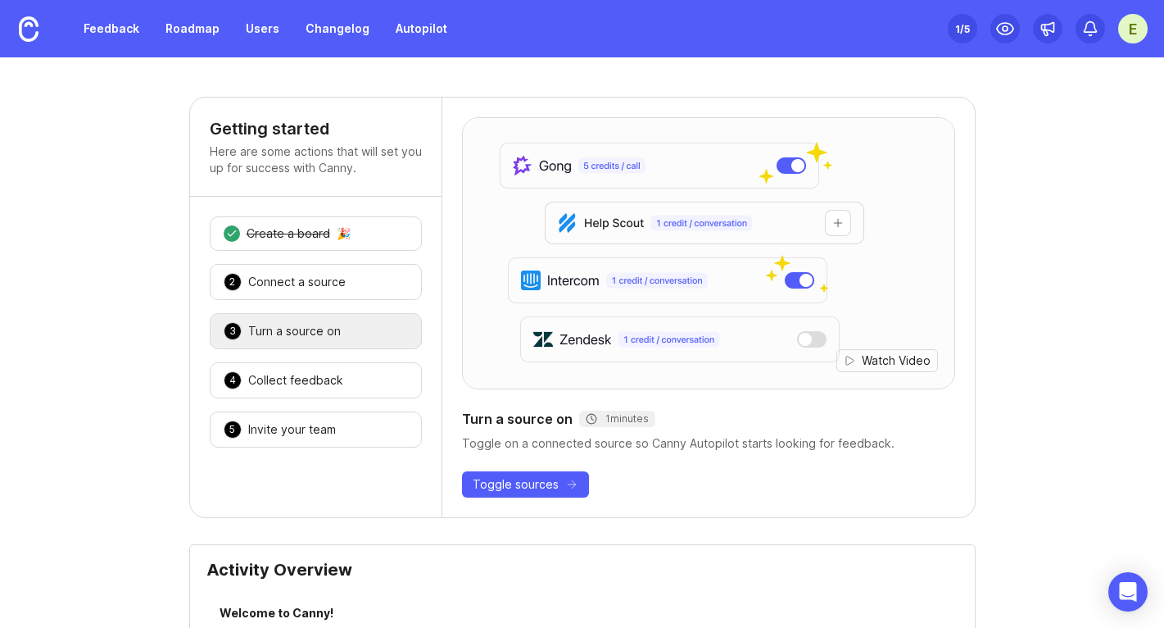
click at [291, 355] on div "1 Create a board 🎉 2 Connect a source 🎉 3 Turn a source on 🎉 4 Collect feedback…" at bounding box center [316, 332] width 252 height 270
click at [291, 378] on div "Collect feedback" at bounding box center [295, 380] width 95 height 16
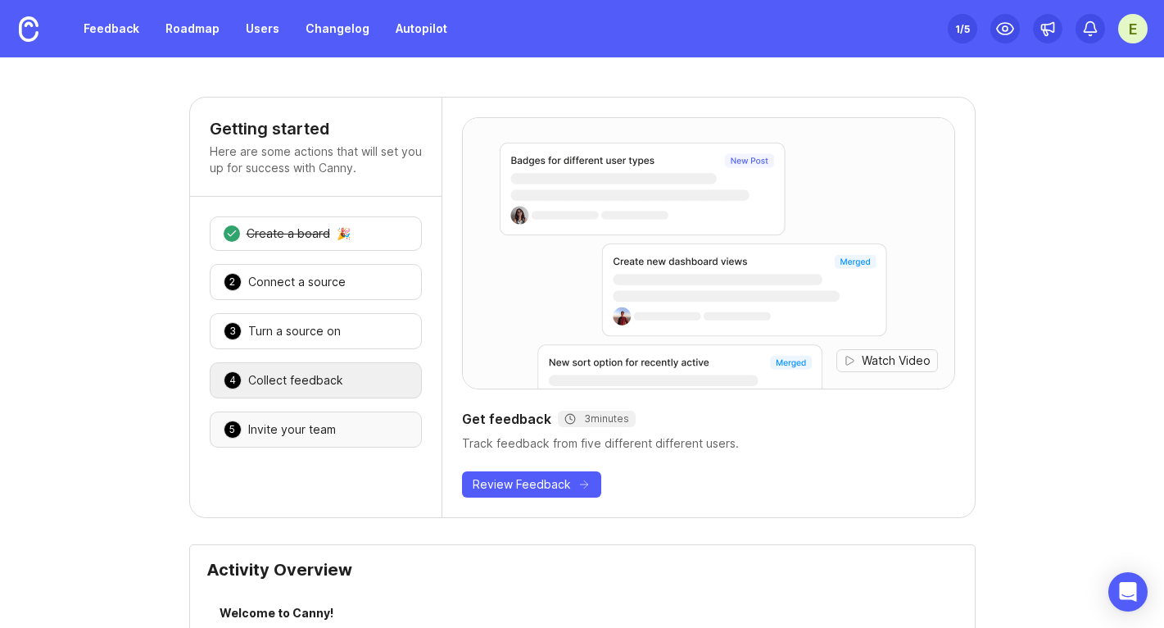
click at [302, 423] on div "Invite your team" at bounding box center [292, 429] width 88 height 16
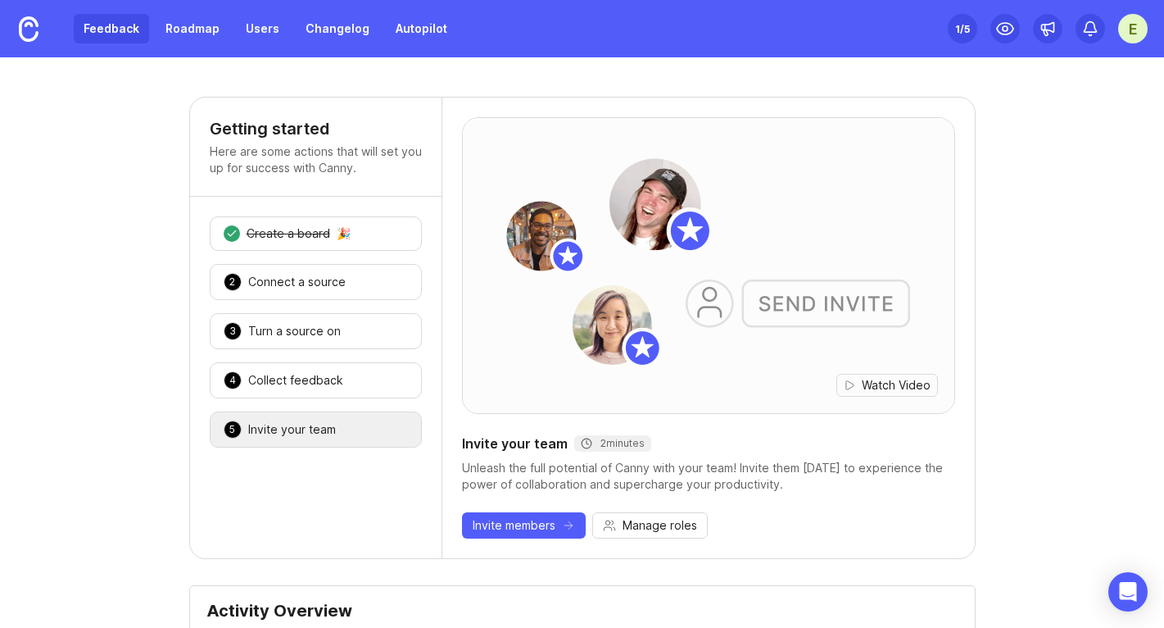
click at [107, 25] on link "Feedback" at bounding box center [111, 28] width 75 height 29
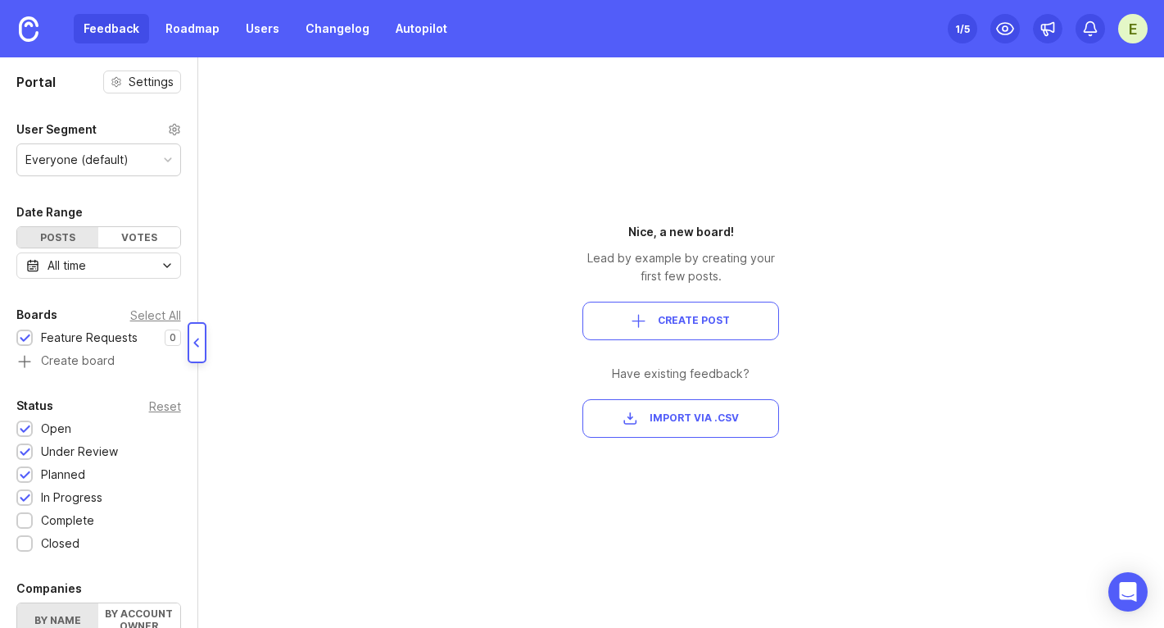
drag, startPoint x: 193, startPoint y: 176, endPoint x: 190, endPoint y: 517, distance: 340.9
click at [190, 517] on div at bounding box center [194, 342] width 8 height 570
drag, startPoint x: 192, startPoint y: 260, endPoint x: 188, endPoint y: 548, distance: 288.4
click at [188, 550] on div "Portal Settings User Segment Everyone (default) Date Range Posts Votes All time…" at bounding box center [582, 342] width 1164 height 570
drag, startPoint x: 192, startPoint y: 374, endPoint x: 191, endPoint y: 447, distance: 73.8
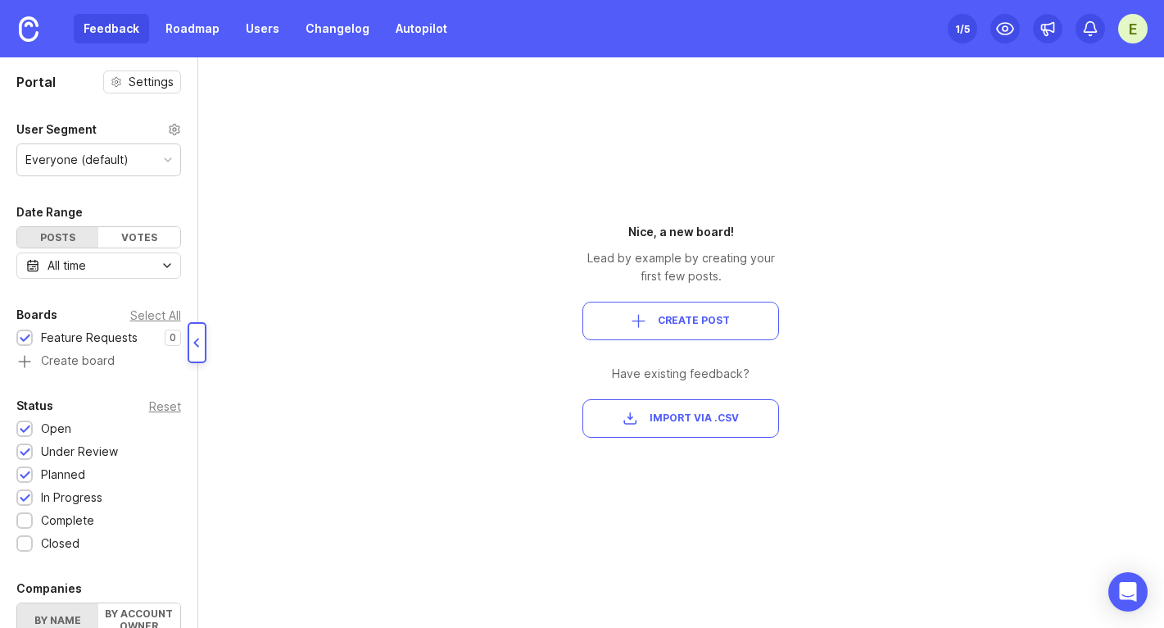
click at [191, 448] on div at bounding box center [194, 342] width 8 height 570
click at [191, 447] on div at bounding box center [194, 342] width 8 height 570
click at [192, 29] on link "Roadmap" at bounding box center [193, 28] width 74 height 29
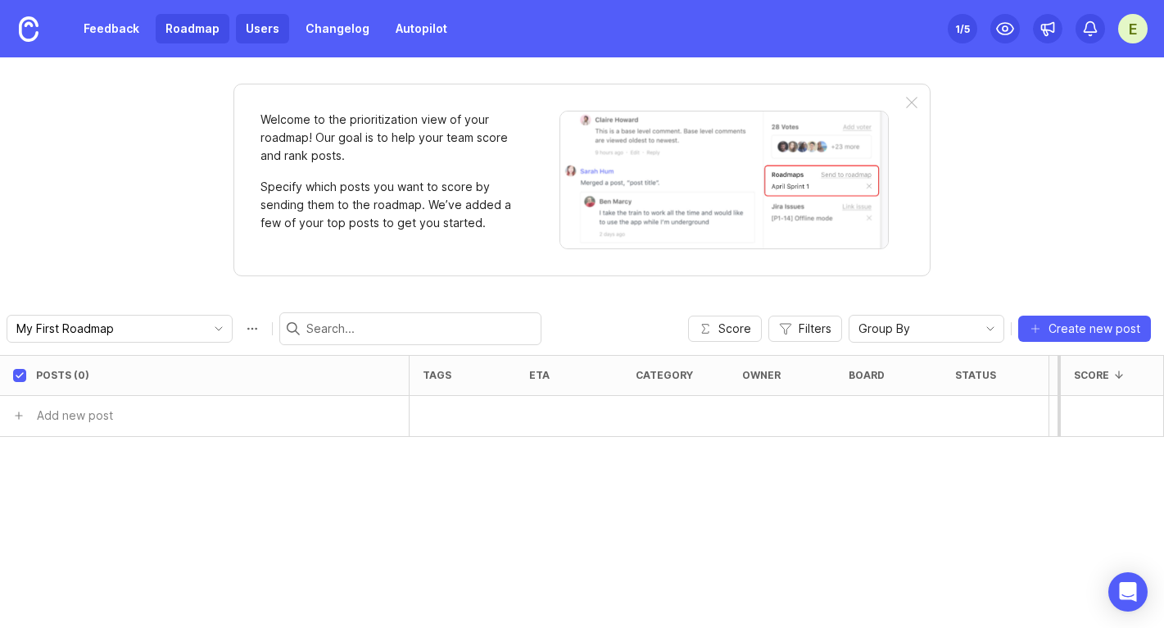
click at [257, 21] on link "Users" at bounding box center [262, 28] width 53 height 29
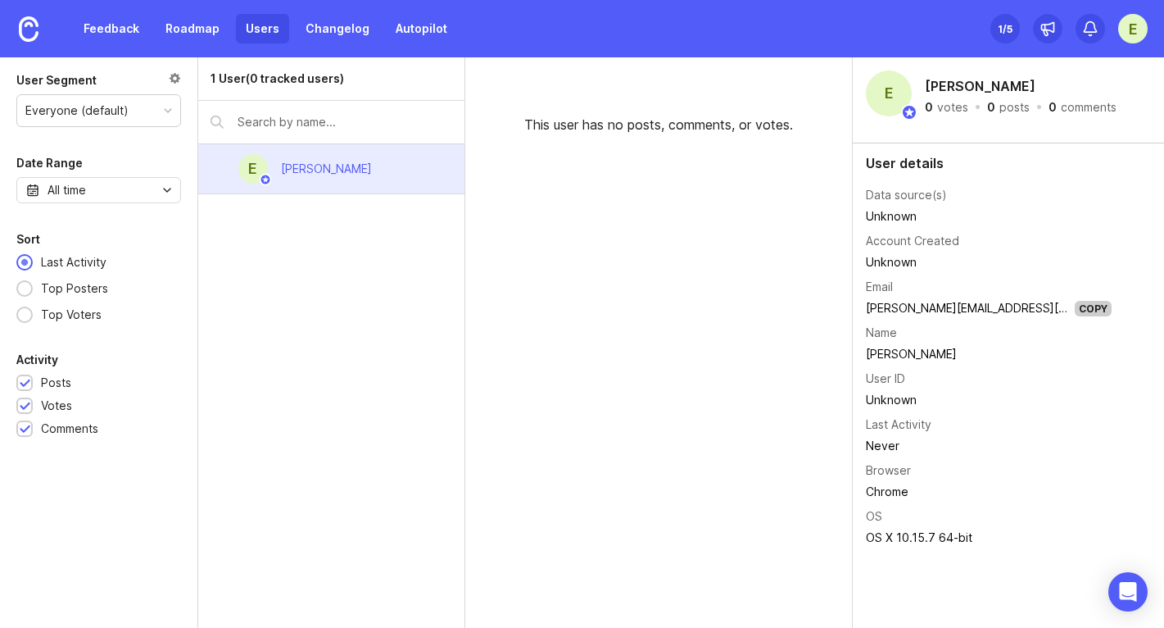
click at [900, 219] on td "Unknown" at bounding box center [989, 216] width 246 height 21
click at [53, 293] on div "Top Posters" at bounding box center [75, 288] width 84 height 18
click at [53, 315] on div "Top Voters" at bounding box center [71, 315] width 77 height 18
click at [123, 25] on link "Feedback" at bounding box center [111, 28] width 75 height 29
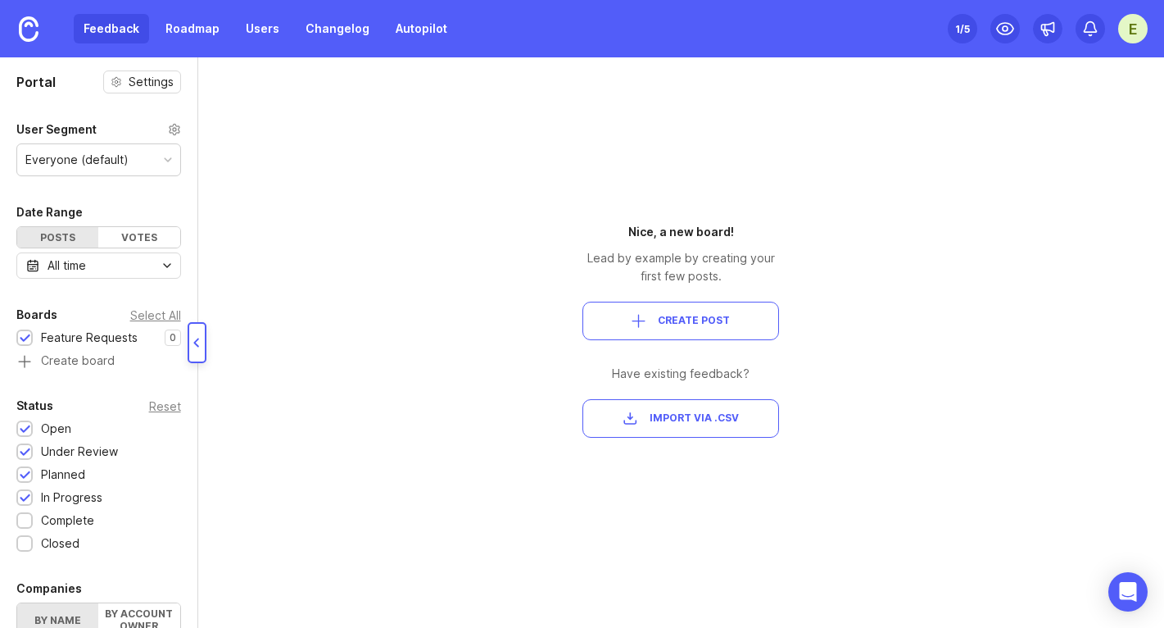
click at [193, 215] on div at bounding box center [194, 342] width 8 height 570
drag, startPoint x: 191, startPoint y: 215, endPoint x: 191, endPoint y: 585, distance: 370.4
click at [191, 585] on div at bounding box center [194, 342] width 8 height 570
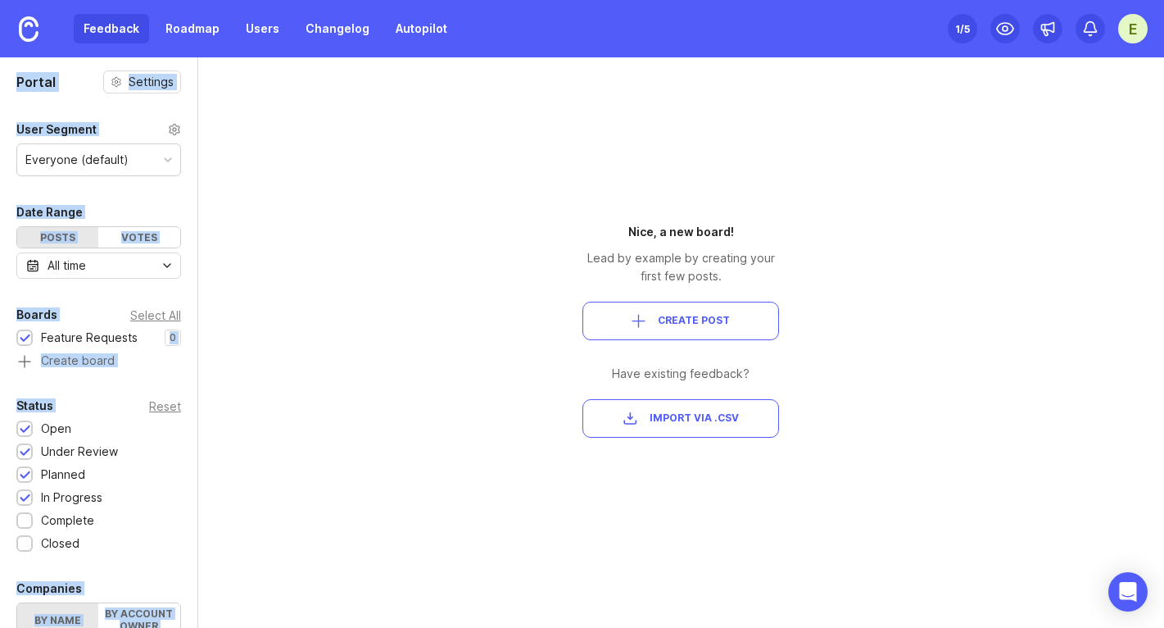
drag, startPoint x: 190, startPoint y: 302, endPoint x: 192, endPoint y: 654, distance: 352.3
click at [192, 627] on html "Feedback Roadmap Users Changelog Autopilot Set up Canny 1 /5 E Portal Settings …" at bounding box center [582, 314] width 1164 height 628
click at [1132, 27] on div "E" at bounding box center [1132, 28] width 29 height 29
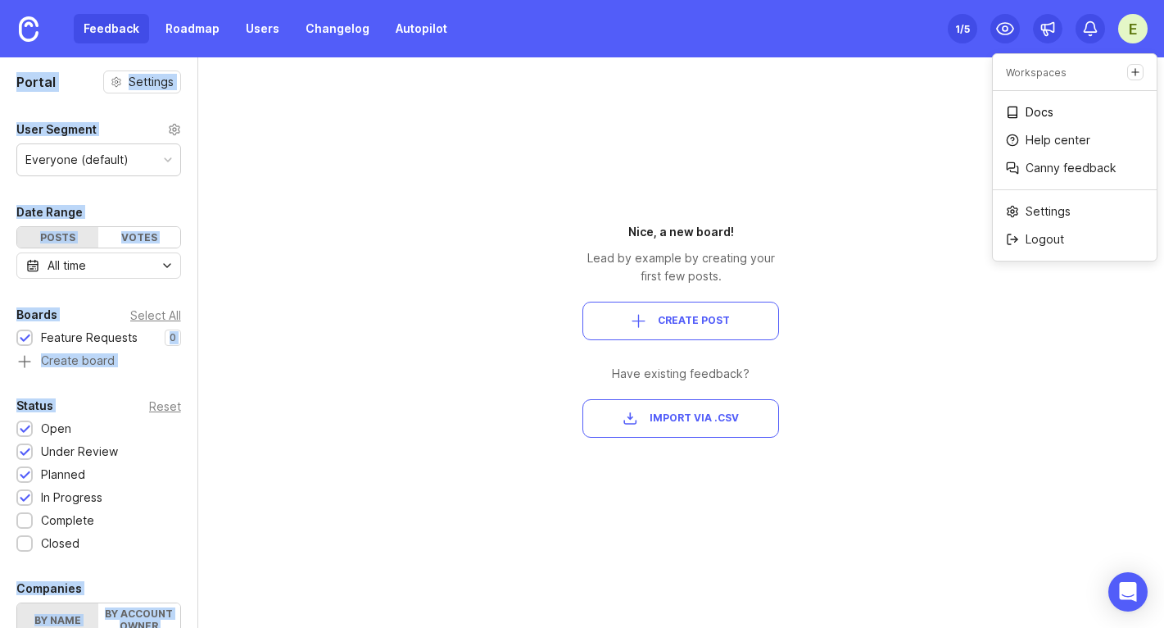
click at [1033, 117] on p "Docs" at bounding box center [1040, 112] width 28 height 16
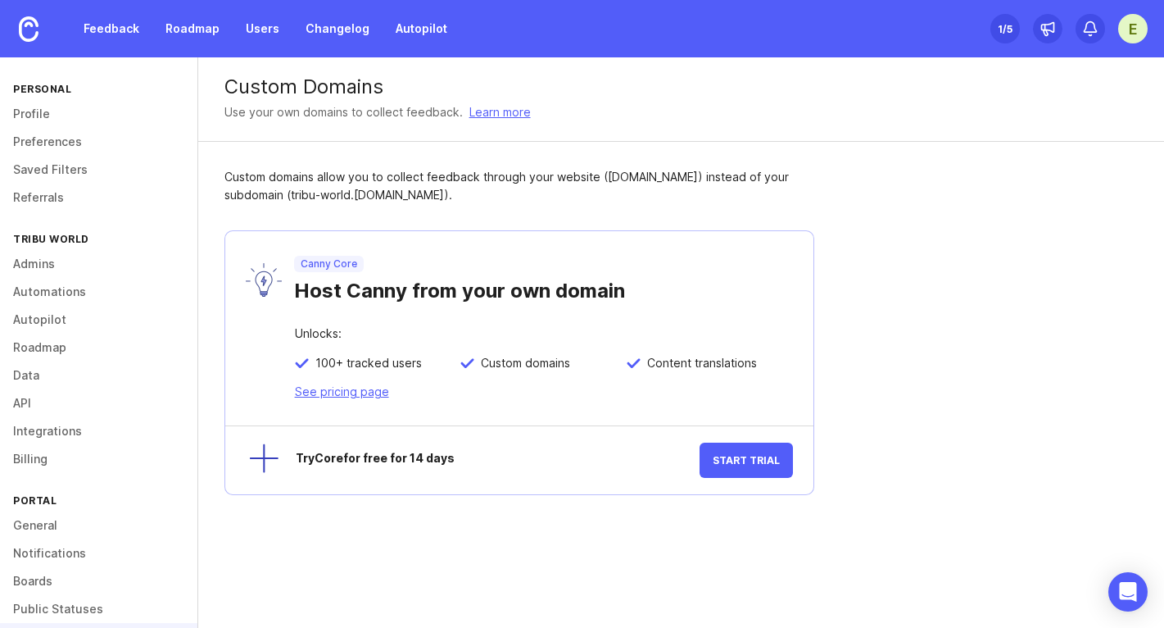
click at [274, 463] on div at bounding box center [257, 461] width 46 height 46
click at [315, 448] on div "Try Core for free for 14 days" at bounding box center [485, 459] width 429 height 35
click at [314, 392] on link "See pricing page" at bounding box center [342, 391] width 94 height 14
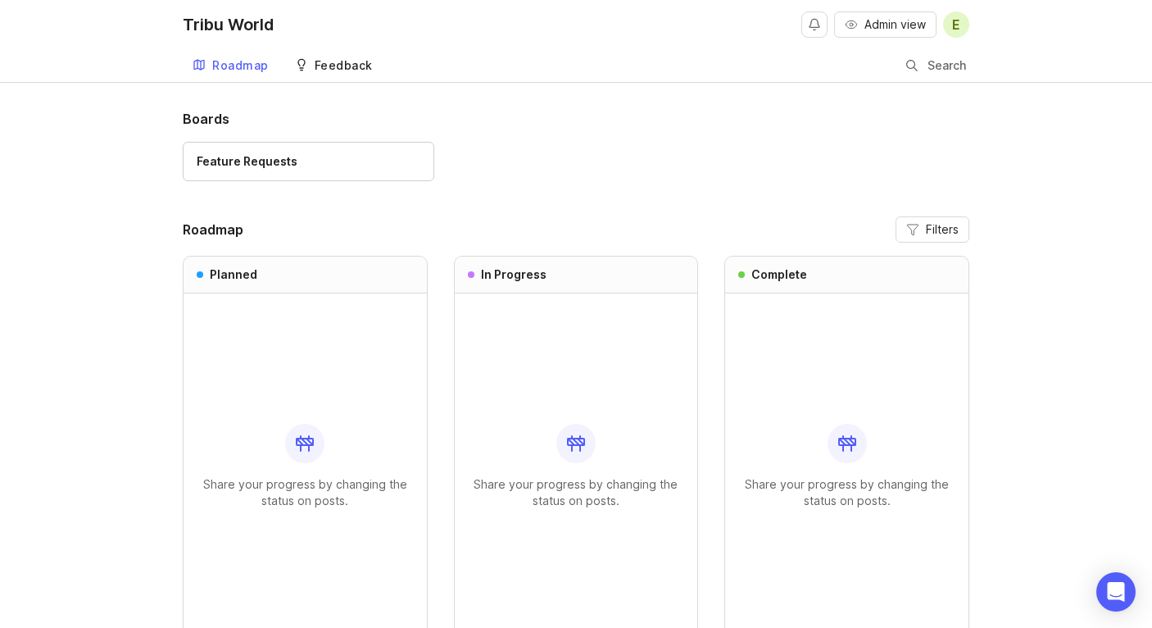
click at [320, 61] on div "Feedback" at bounding box center [344, 65] width 58 height 11
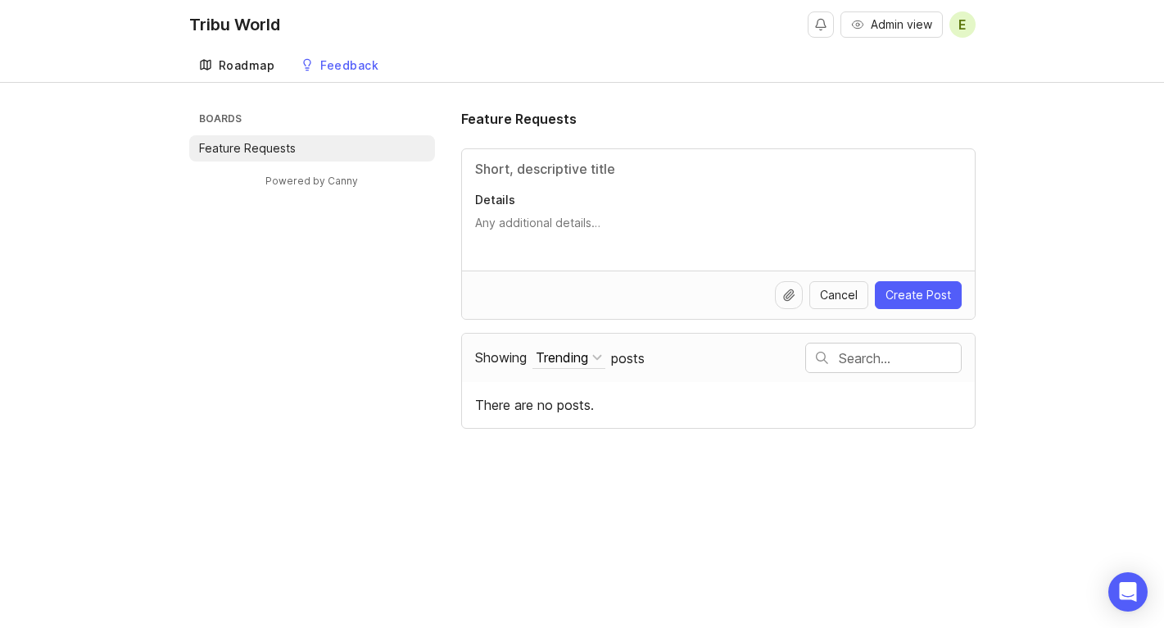
click at [268, 69] on div "Roadmap" at bounding box center [247, 65] width 57 height 11
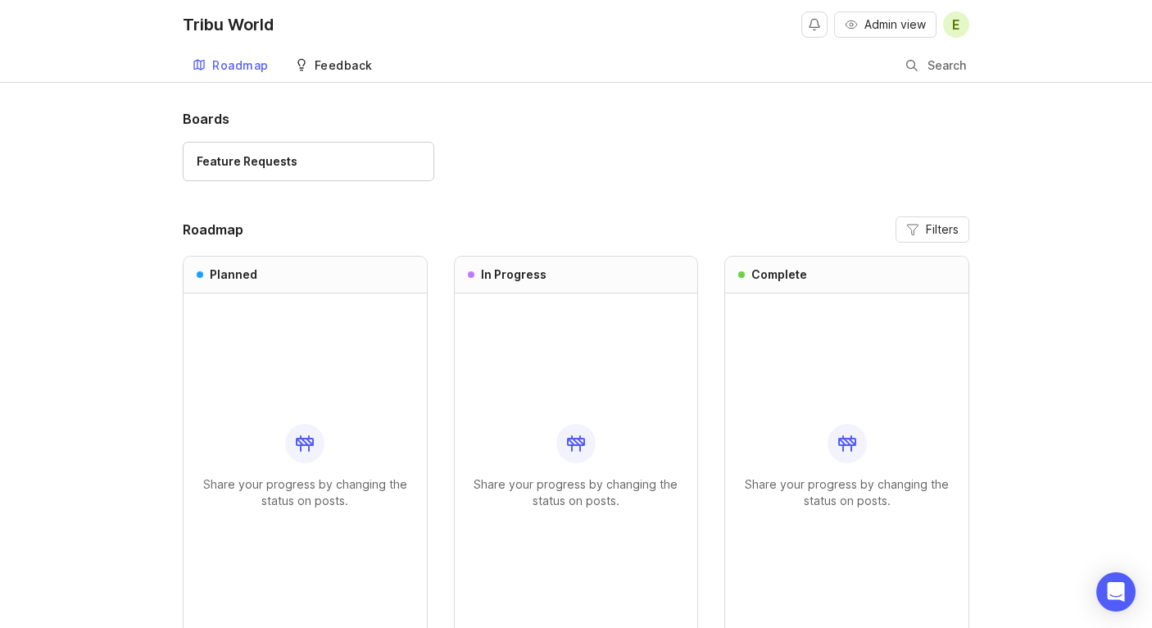
click at [347, 55] on link "Feedback" at bounding box center [334, 66] width 98 height 34
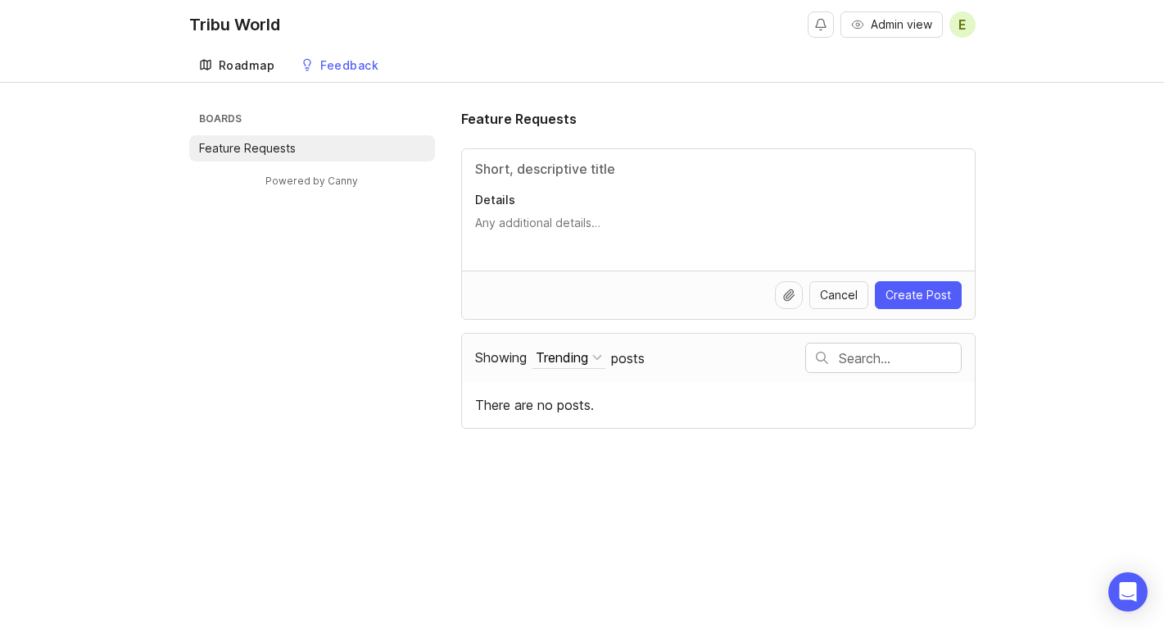
click at [253, 63] on div "Roadmap" at bounding box center [247, 65] width 57 height 11
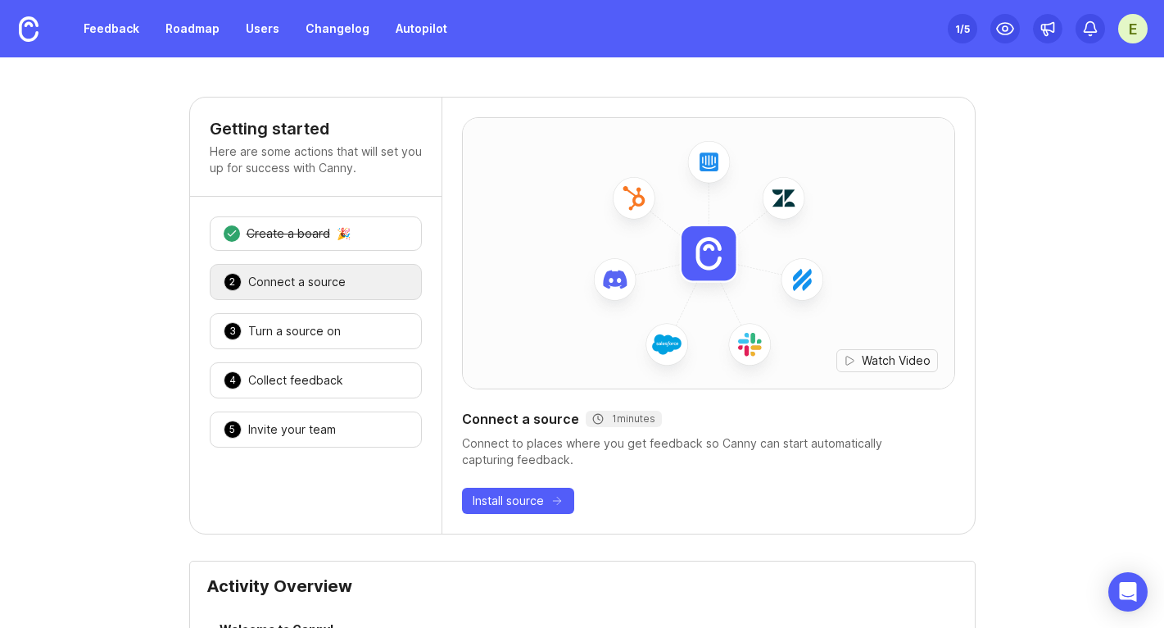
click at [1130, 23] on div "E" at bounding box center [1132, 28] width 29 height 29
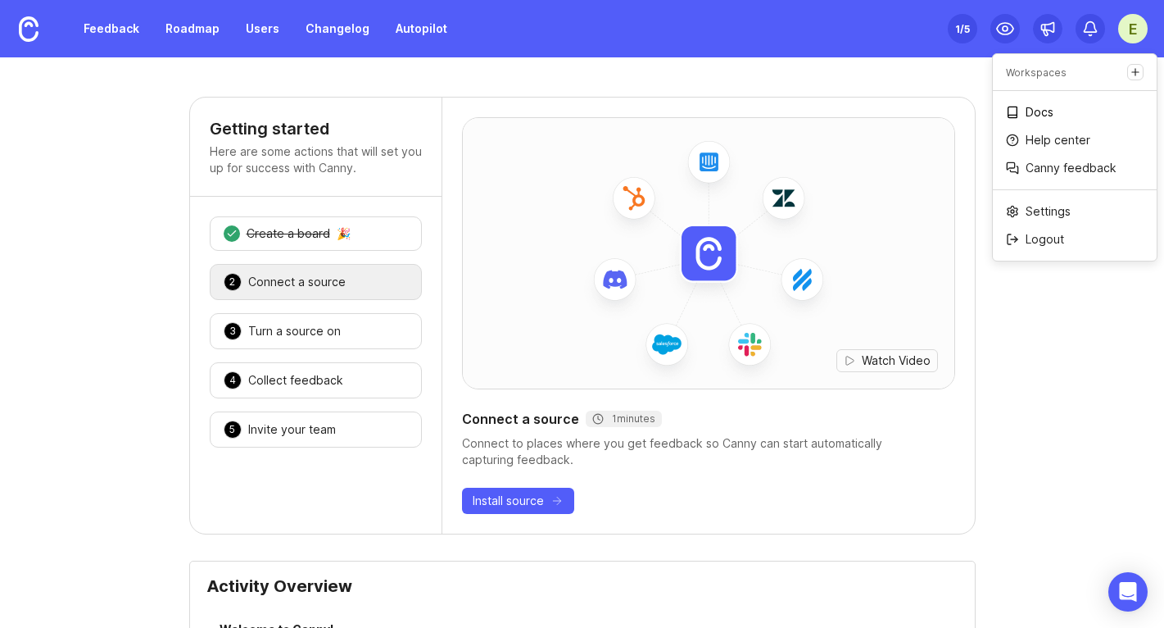
click at [1046, 116] on p "Docs" at bounding box center [1040, 112] width 28 height 16
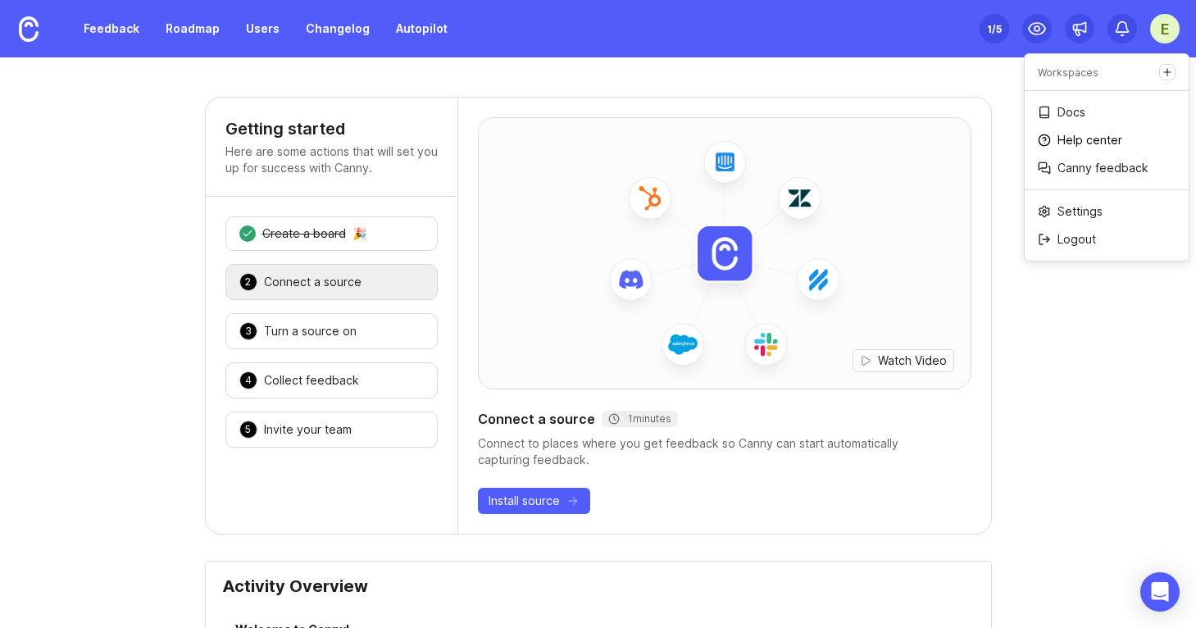
click at [1072, 136] on p "Help center" at bounding box center [1089, 140] width 65 height 16
